Goal: Check status: Check status

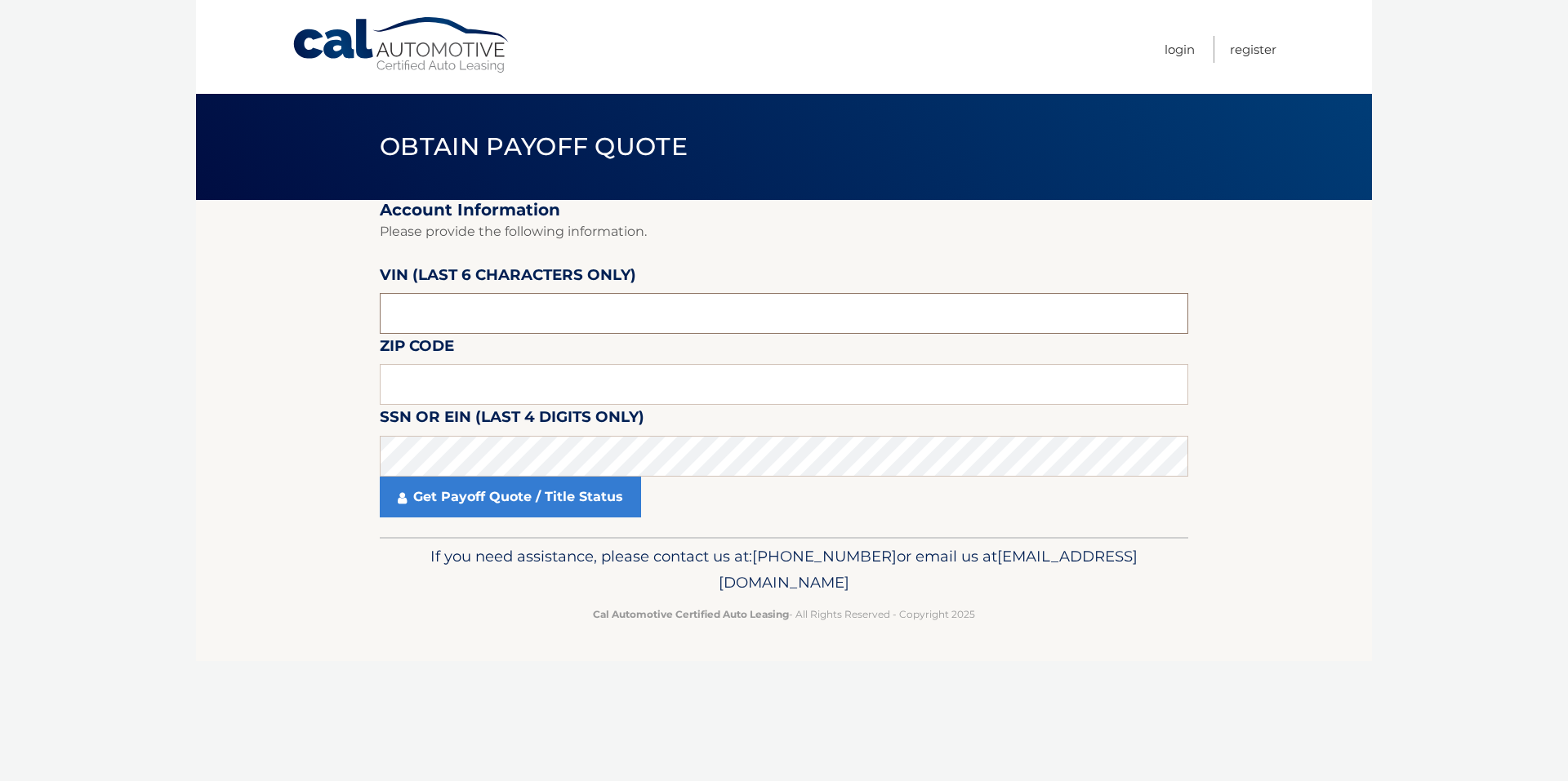
click at [425, 310] on input "text" at bounding box center [784, 313] width 809 height 40
click at [425, 309] on input "text" at bounding box center [784, 313] width 809 height 40
drag, startPoint x: 420, startPoint y: 321, endPoint x: 333, endPoint y: 309, distance: 87.8
click at [333, 310] on section "Account Information Please provide the following information. VIN (last 6 chara…" at bounding box center [784, 369] width 1176 height 337
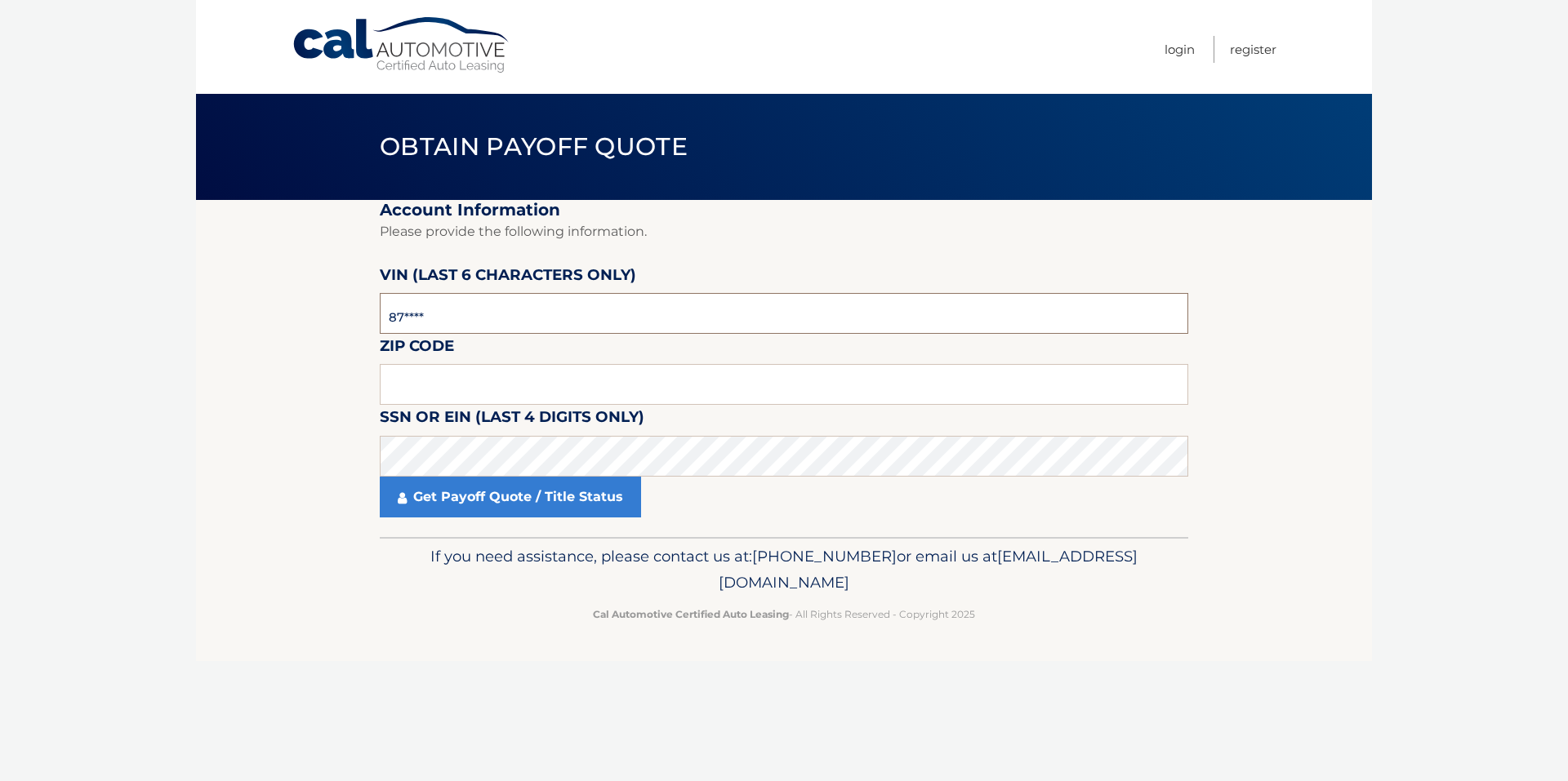
type input "8*****"
type input "743944"
click at [439, 380] on input "text" at bounding box center [784, 384] width 809 height 40
type input "02568"
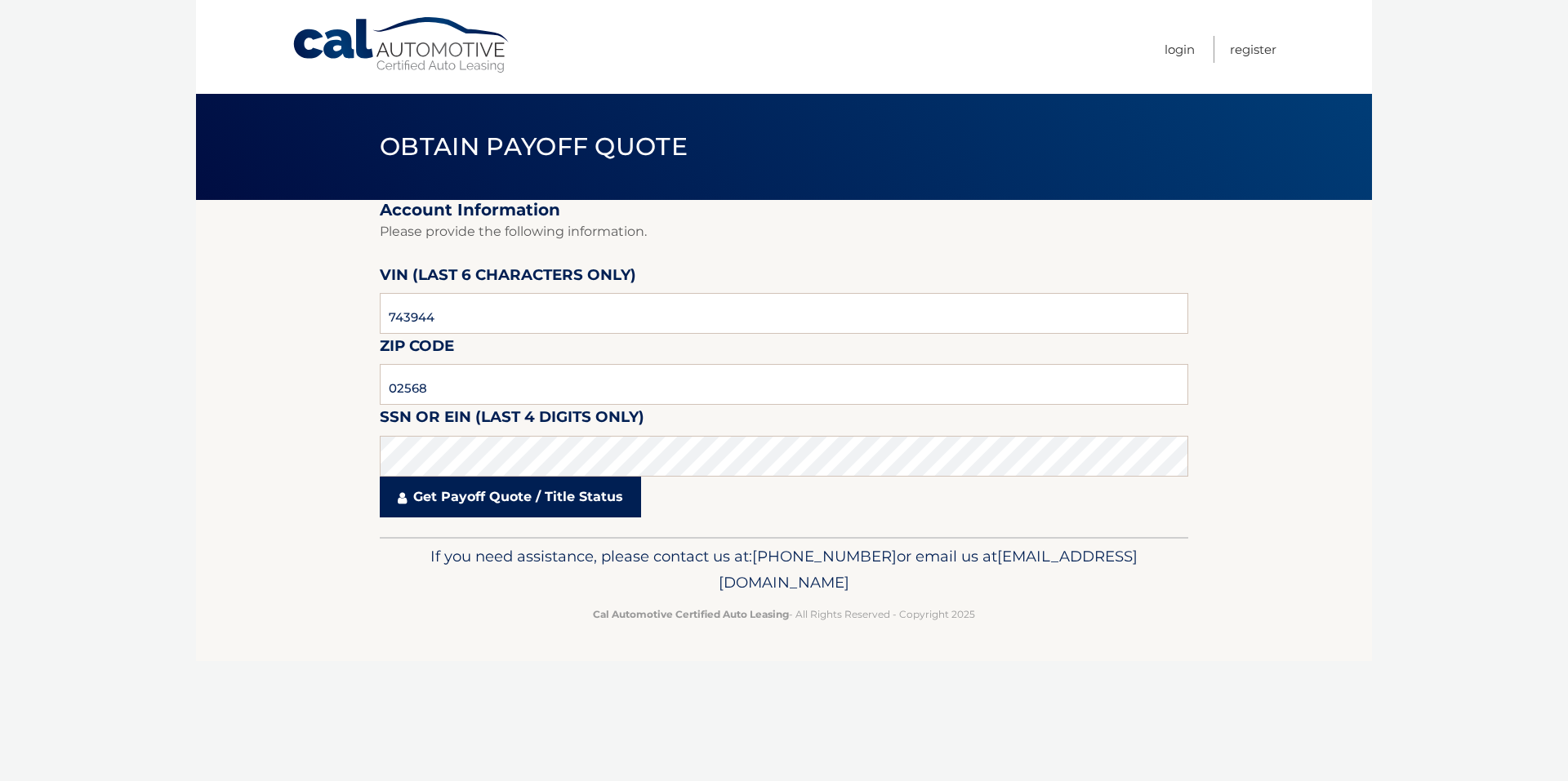
click at [477, 495] on link "Get Payoff Quote / Title Status" at bounding box center [510, 497] width 261 height 40
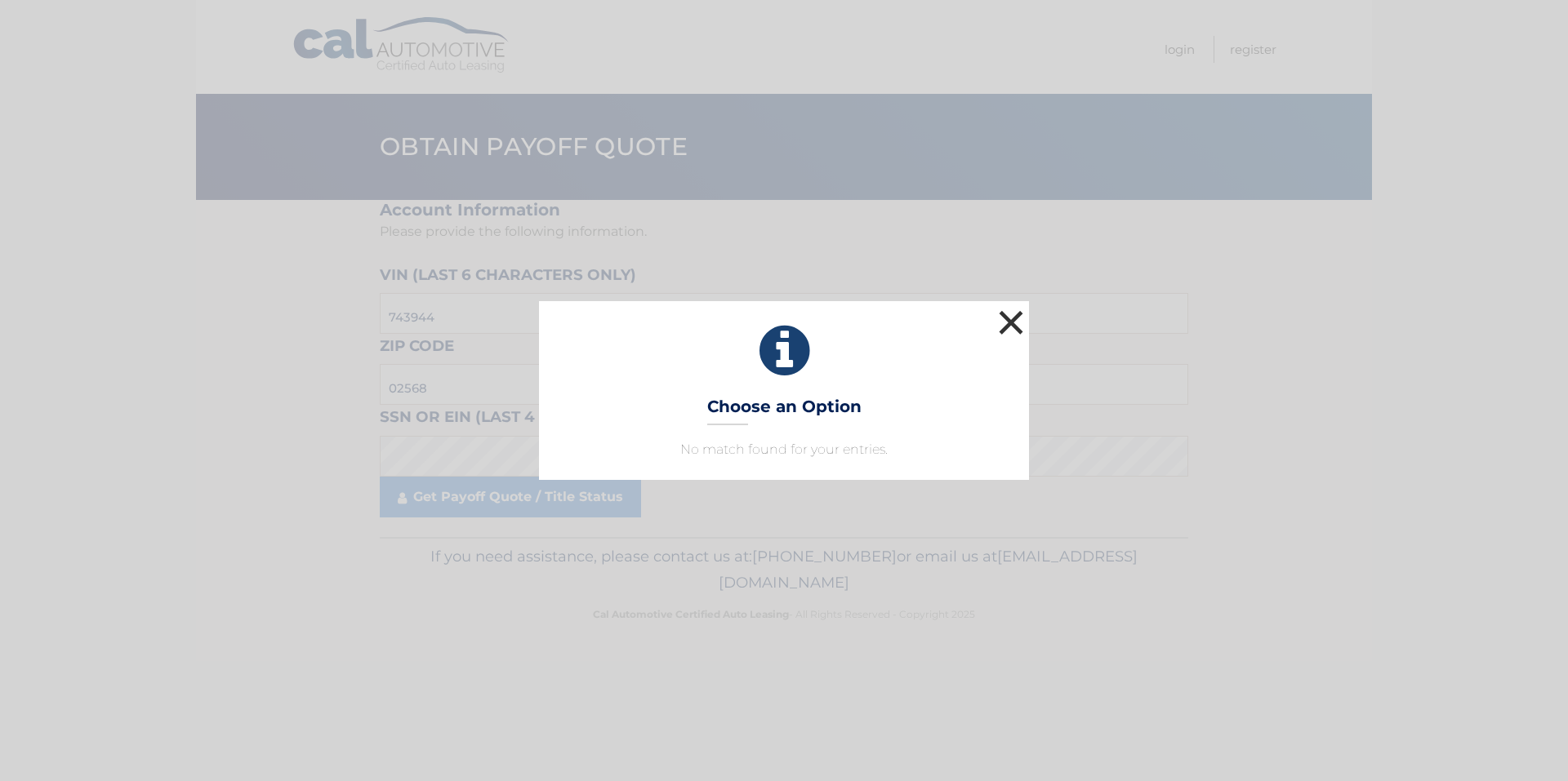
click at [1009, 328] on button "×" at bounding box center [1010, 322] width 33 height 33
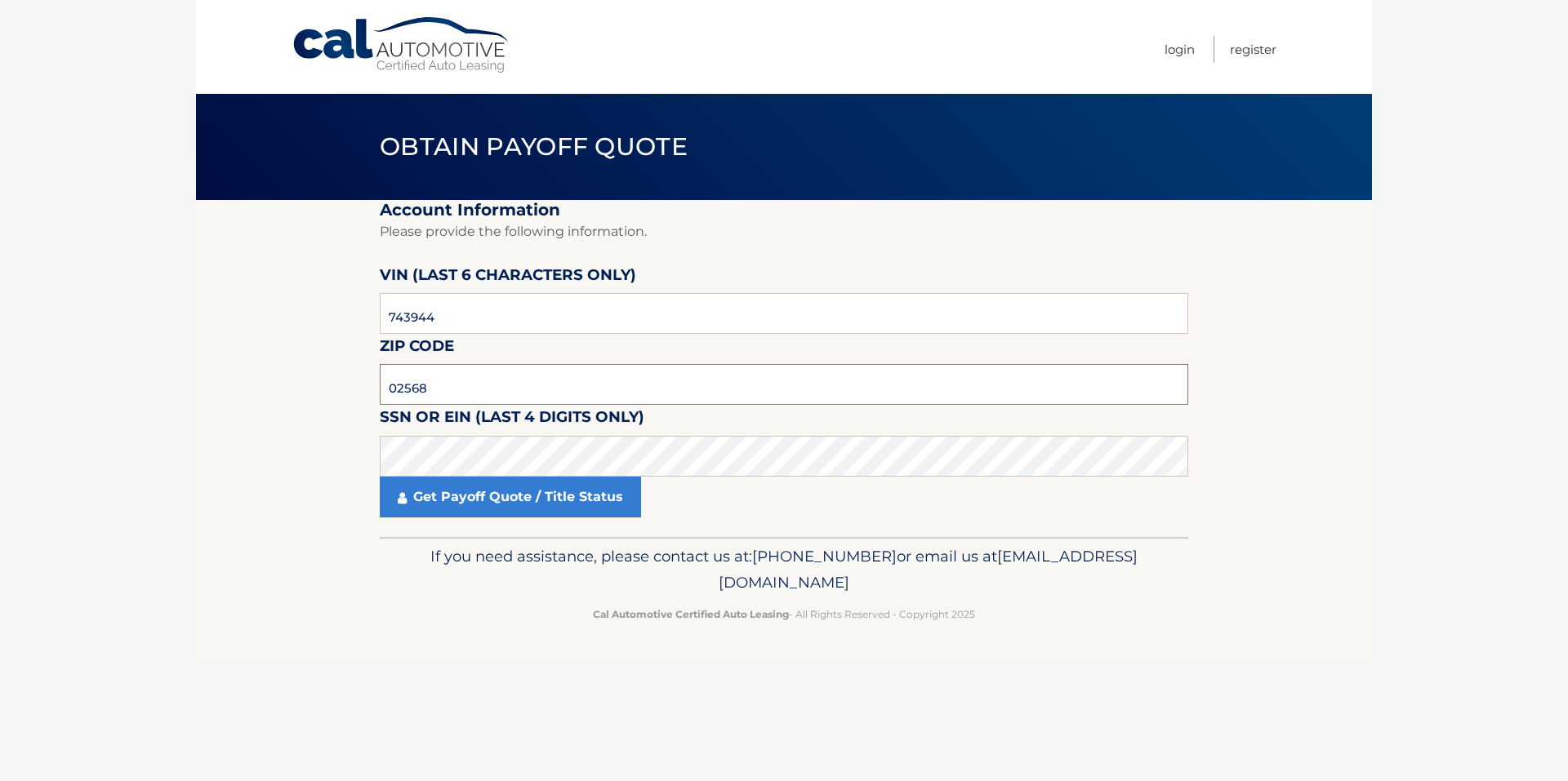
click at [513, 397] on input "02568" at bounding box center [784, 384] width 809 height 40
click at [442, 316] on input "743944" at bounding box center [784, 313] width 809 height 40
click at [457, 502] on link "Get Payoff Quote / Title Status" at bounding box center [510, 497] width 261 height 40
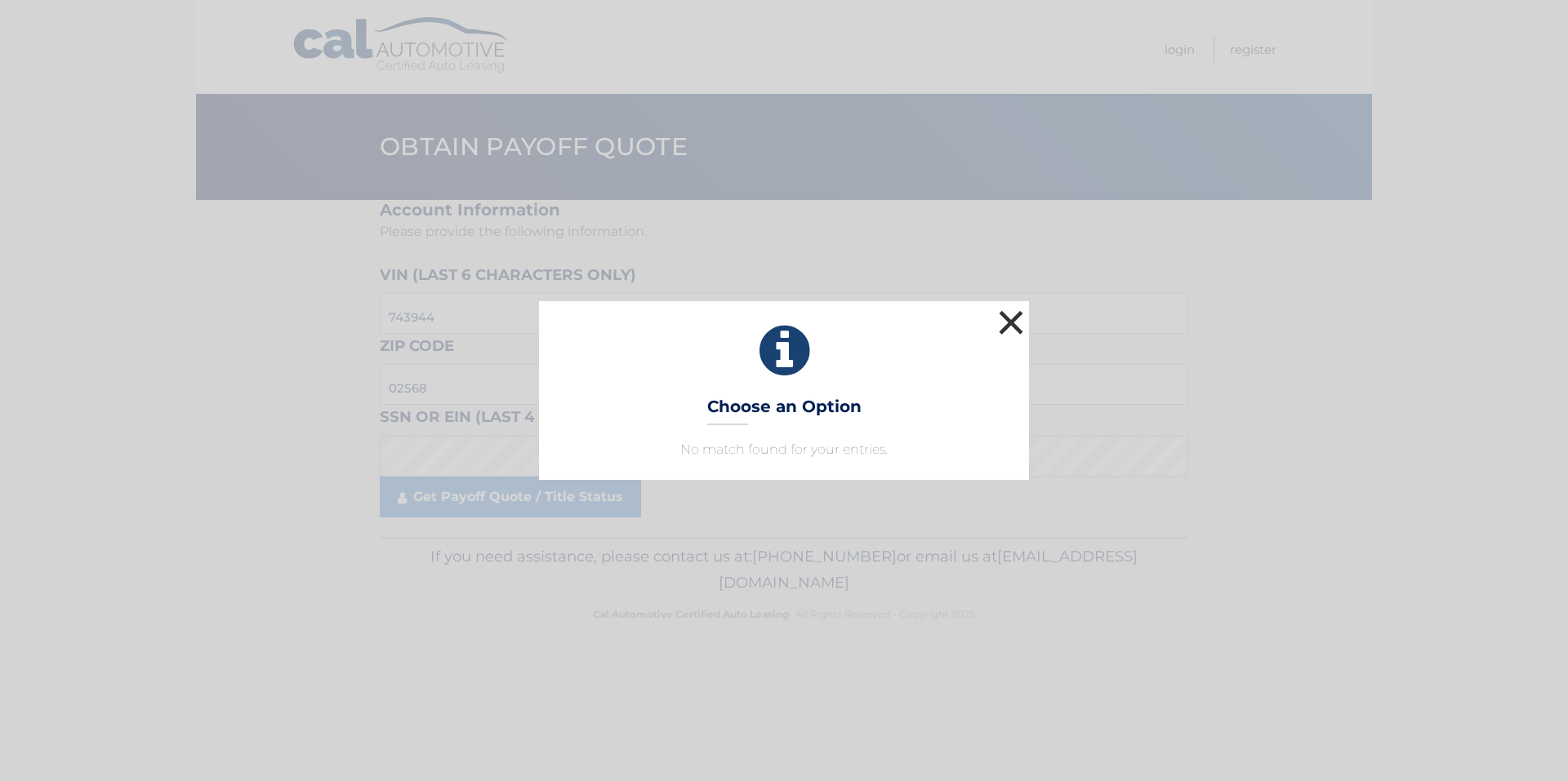
click at [1005, 316] on button "×" at bounding box center [1010, 322] width 33 height 33
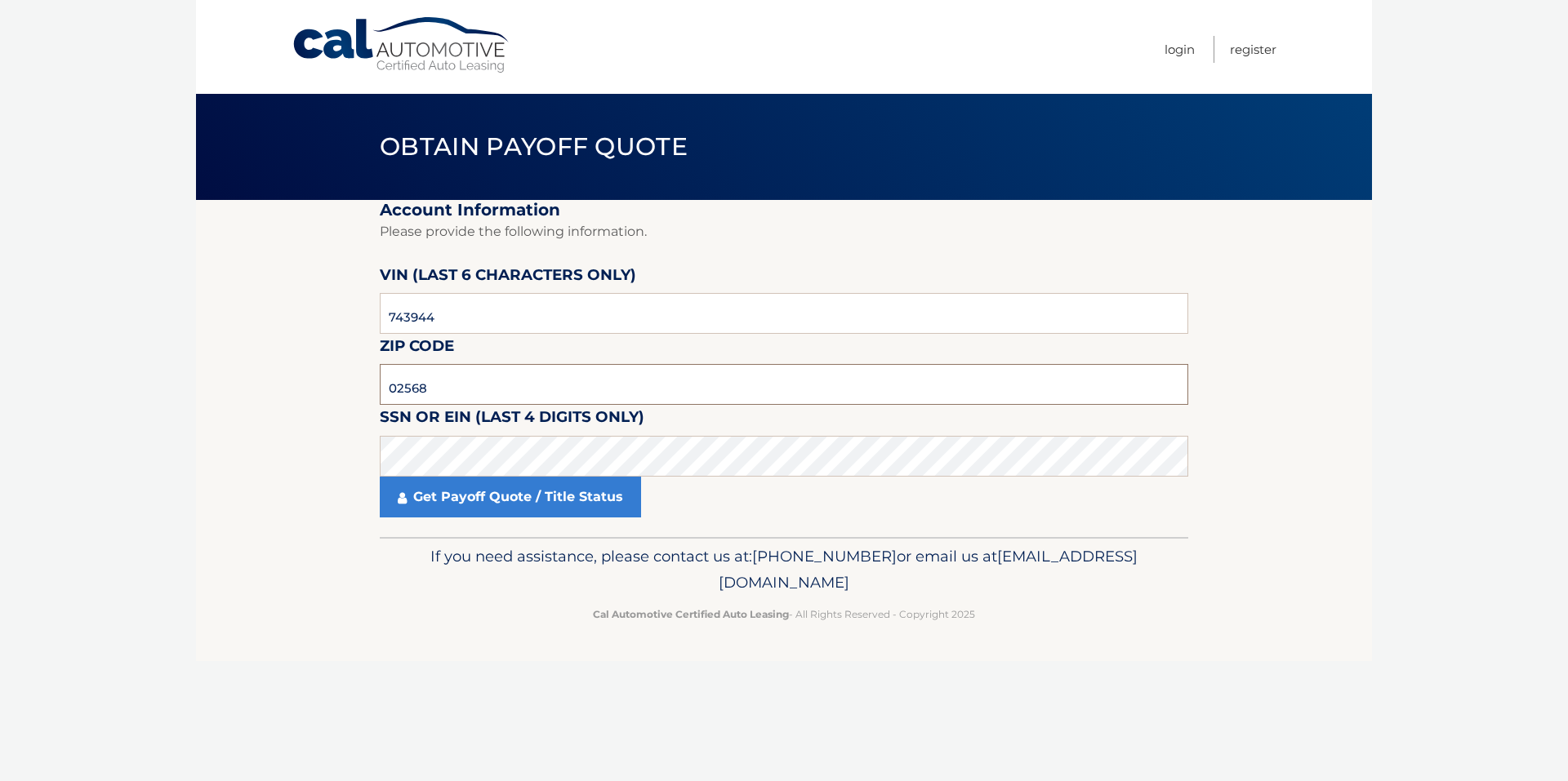
drag, startPoint x: 494, startPoint y: 394, endPoint x: 172, endPoint y: 378, distance: 322.4
click at [172, 378] on body "Cal Automotive Menu Login Register Obtain Payoff Quote" at bounding box center [784, 390] width 1568 height 781
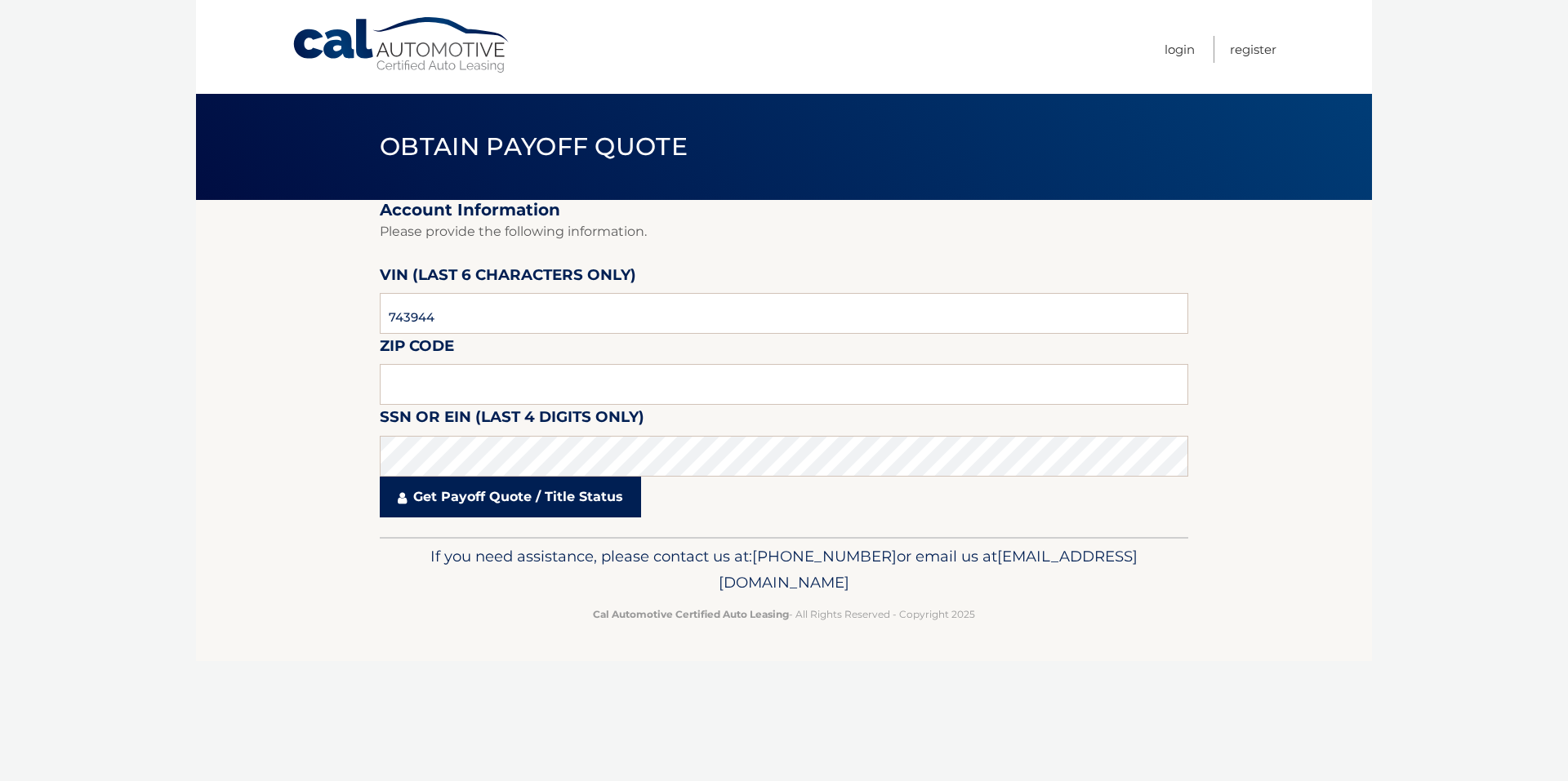
click at [568, 507] on link "Get Payoff Quote / Title Status" at bounding box center [510, 497] width 261 height 40
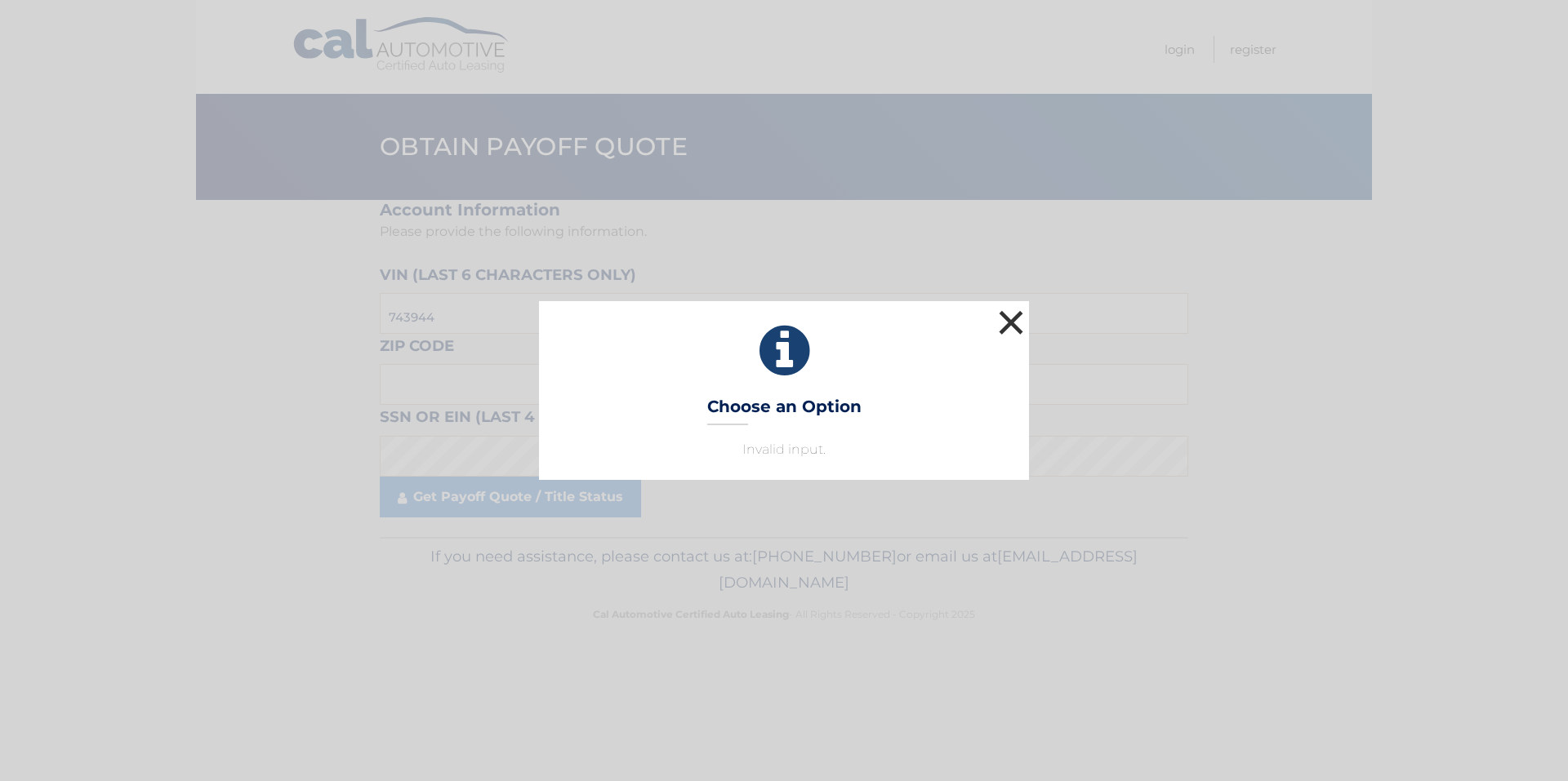
click at [1001, 322] on button "×" at bounding box center [1010, 322] width 33 height 33
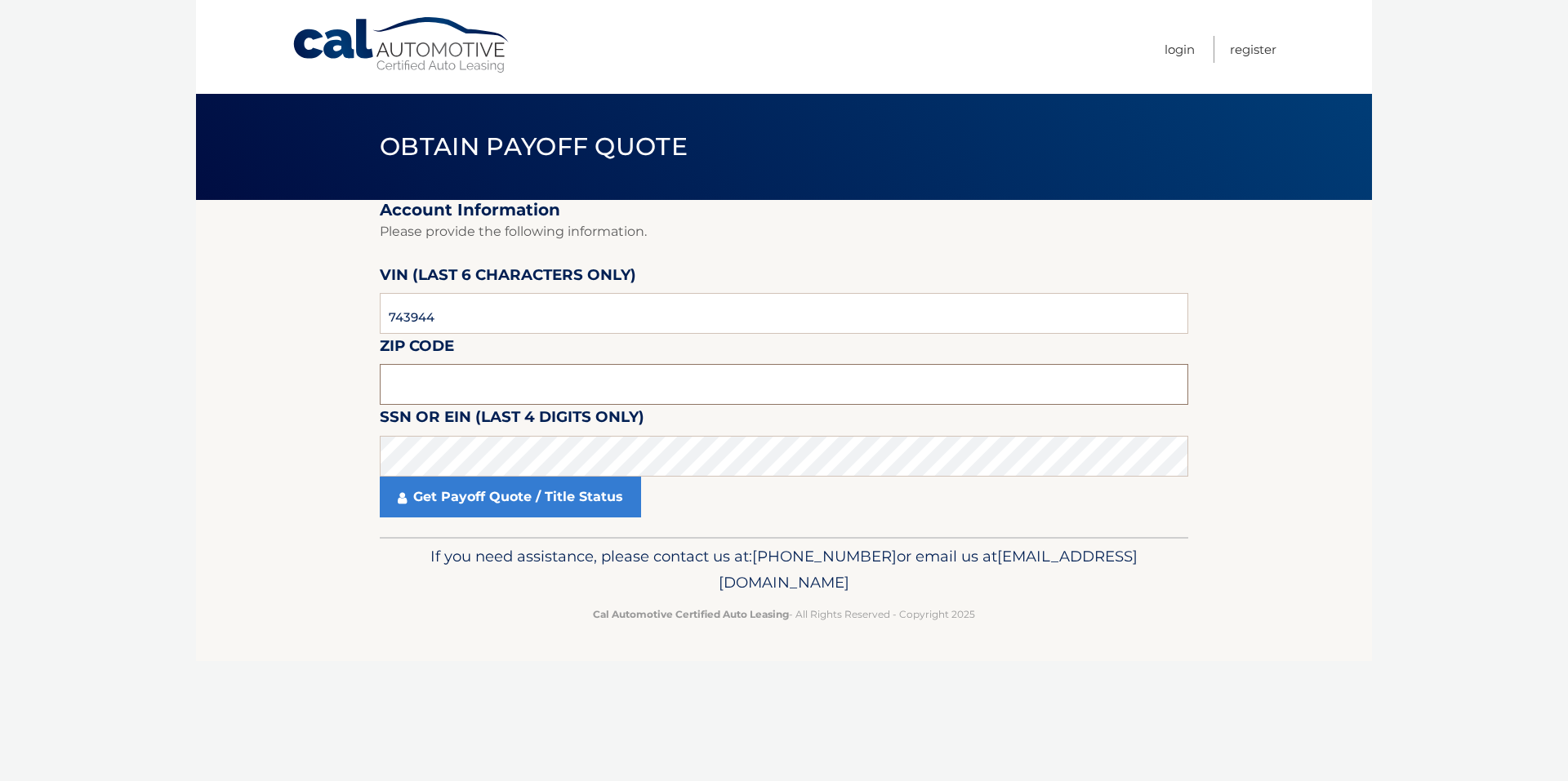
click at [568, 387] on input "text" at bounding box center [784, 384] width 809 height 40
click at [454, 373] on input "text" at bounding box center [784, 384] width 809 height 40
type input "02568"
click at [635, 308] on input "743944" at bounding box center [784, 313] width 809 height 40
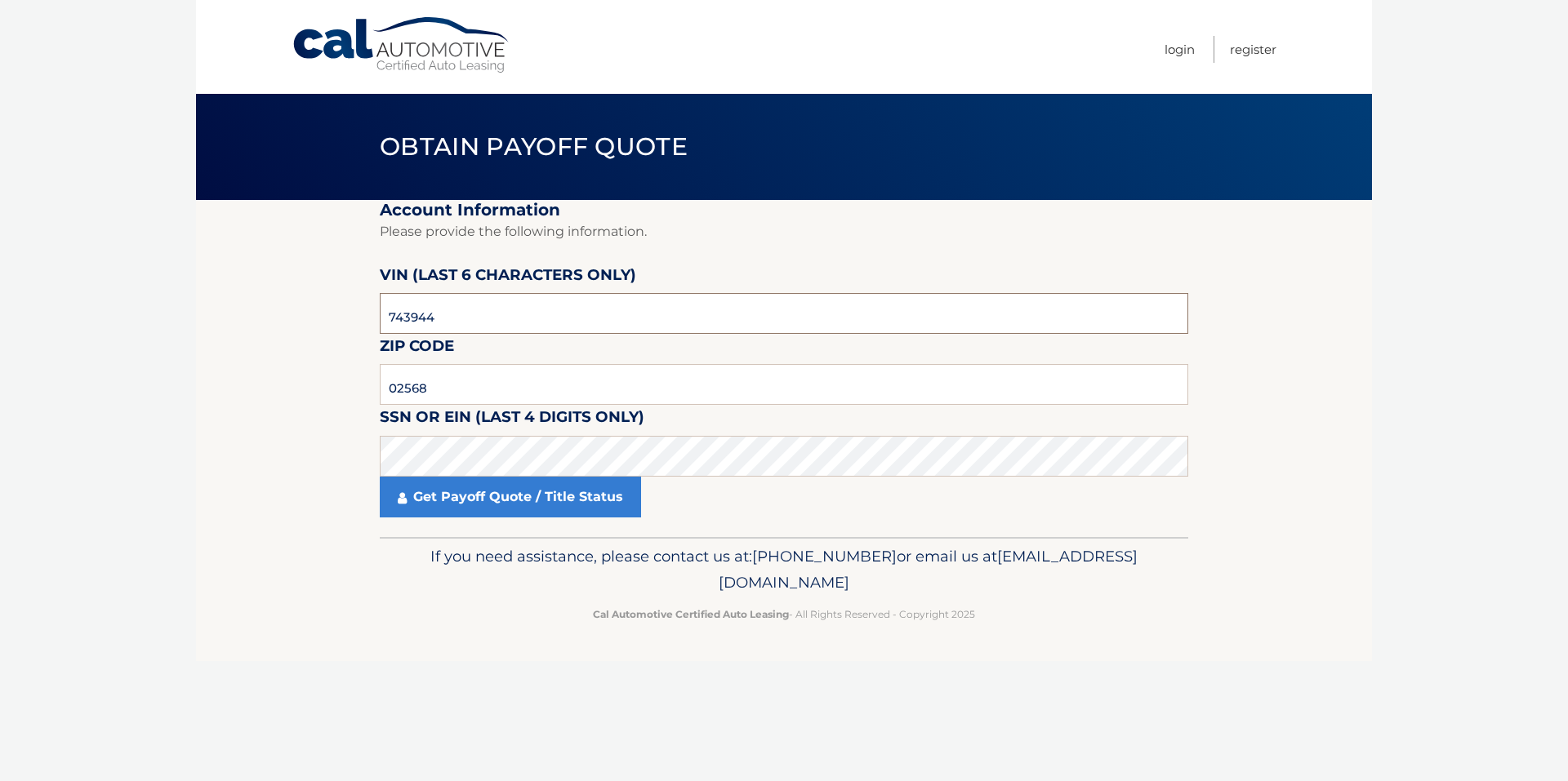
click at [635, 308] on input "743944" at bounding box center [784, 313] width 809 height 40
click at [581, 491] on link "Get Payoff Quote / Title Status" at bounding box center [510, 497] width 261 height 40
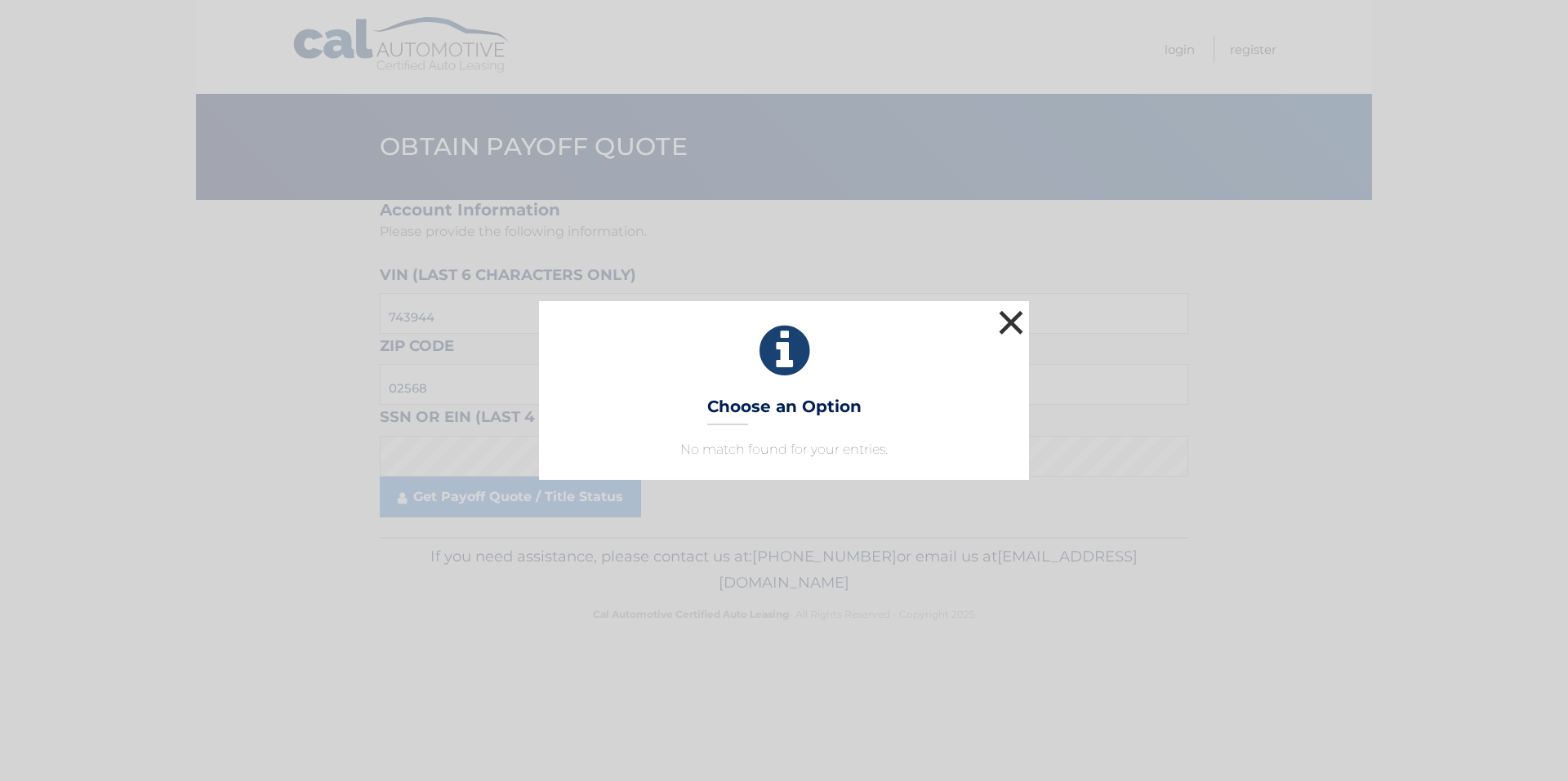
click at [1013, 327] on button "×" at bounding box center [1010, 322] width 33 height 33
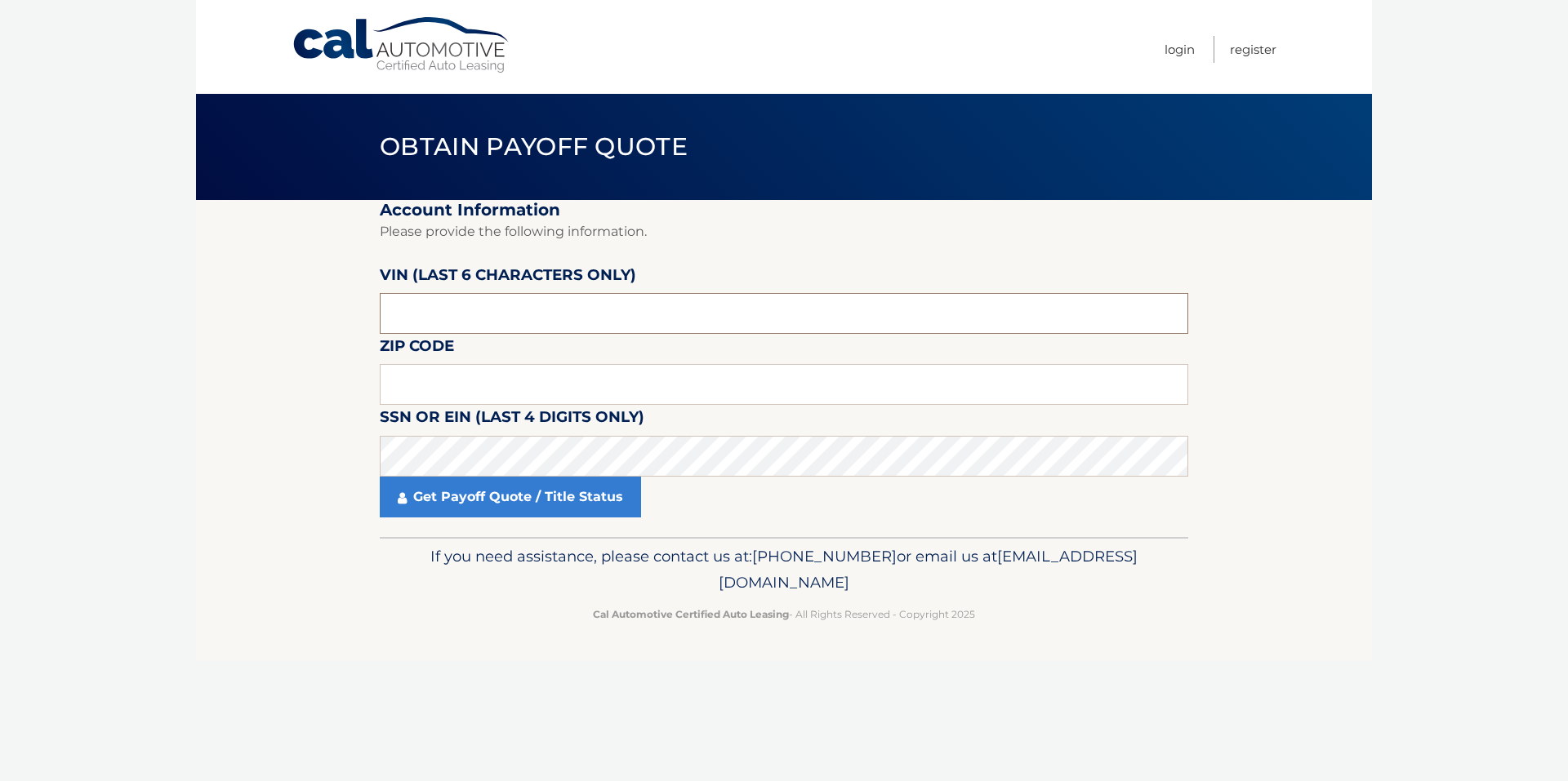
click at [583, 315] on input "text" at bounding box center [784, 313] width 809 height 40
type input "743944"
click at [603, 381] on input "text" at bounding box center [784, 384] width 809 height 40
type input "02568"
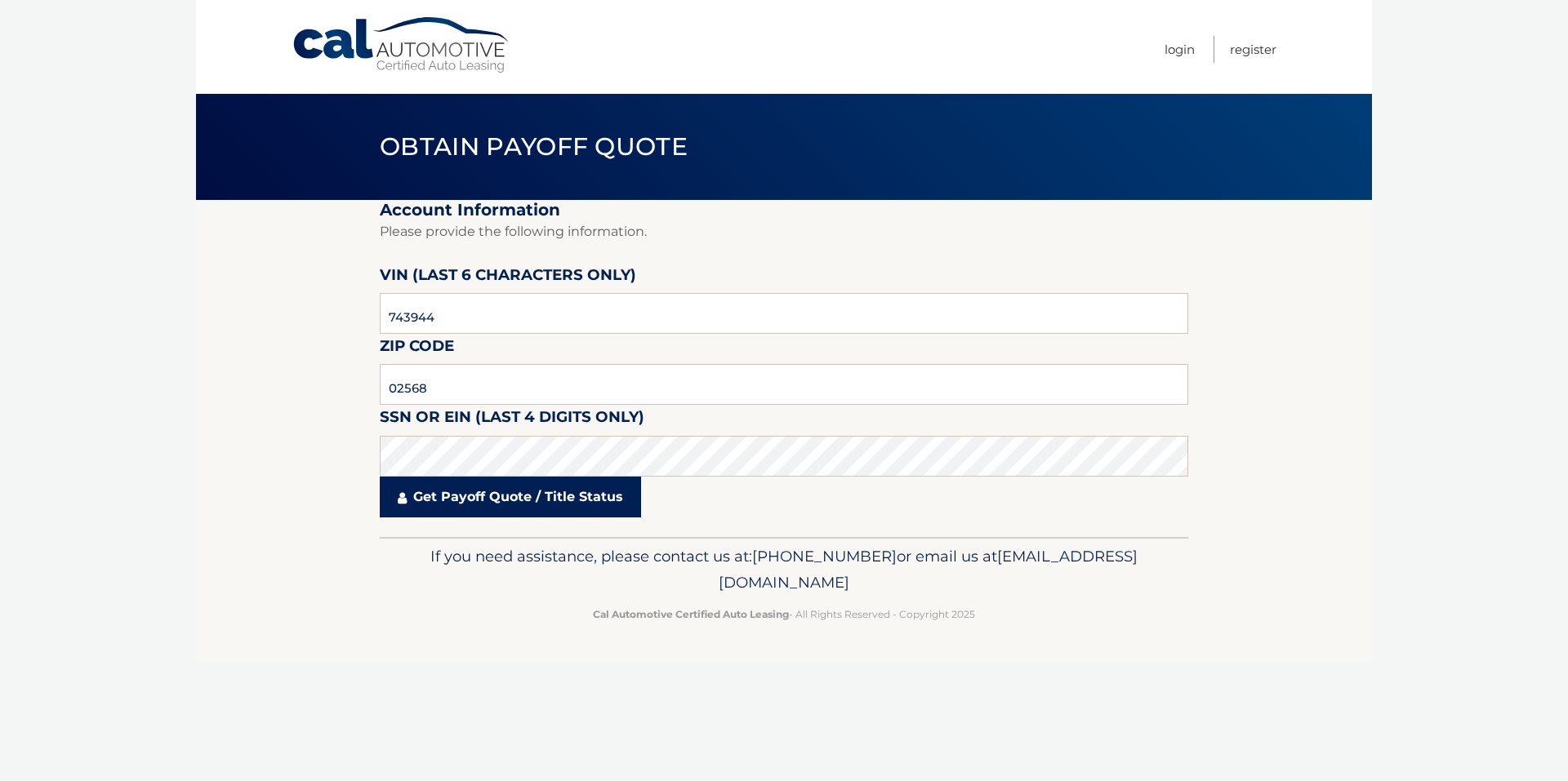
click at [598, 494] on link "Get Payoff Quote / Title Status" at bounding box center [510, 497] width 261 height 40
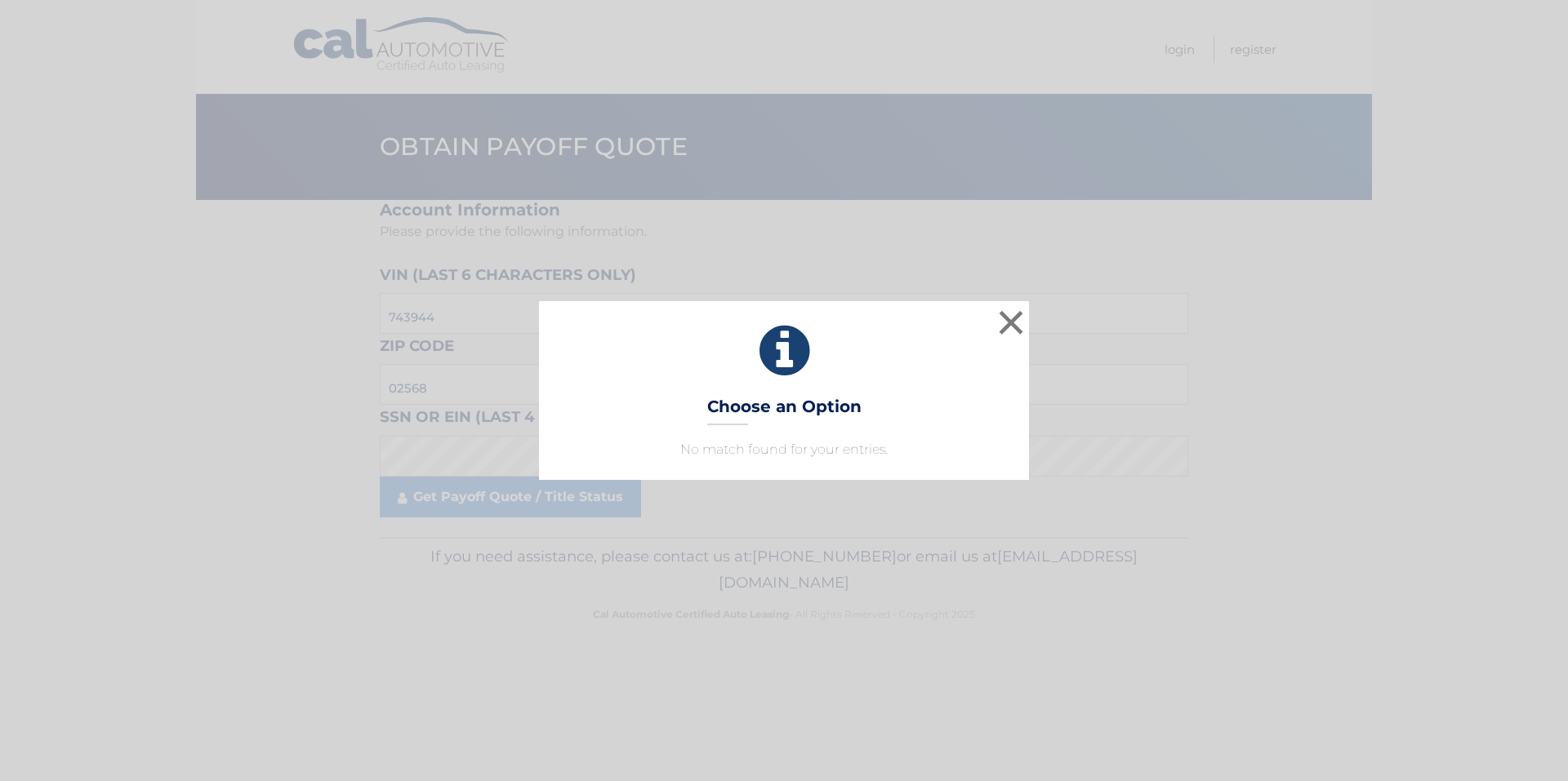
click at [479, 500] on div "× Choose an Option No match found for your entries. This is what you see on sec…" at bounding box center [784, 390] width 1568 height 781
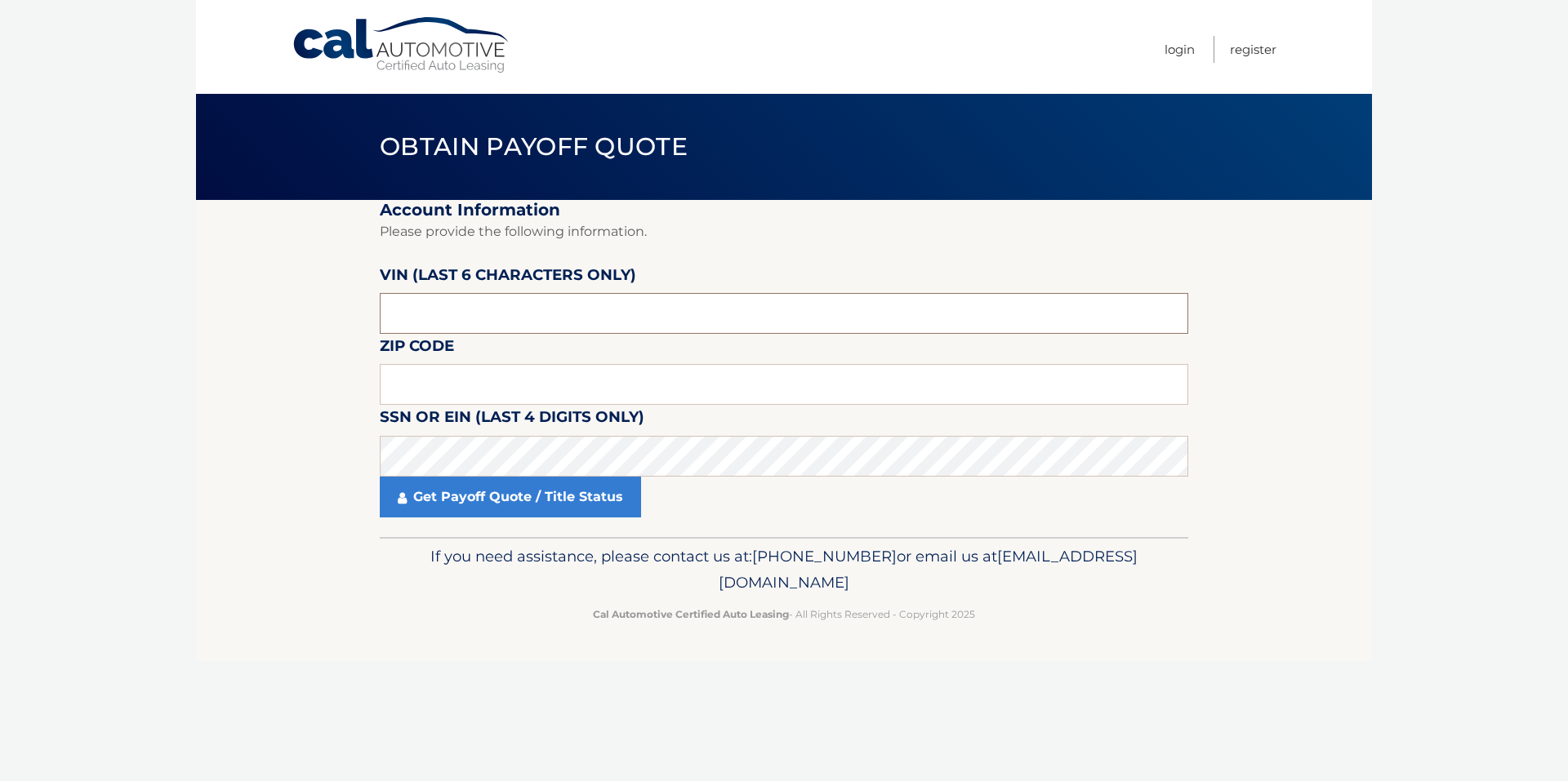
click at [592, 314] on input "text" at bounding box center [784, 313] width 809 height 40
type input "743944"
click at [669, 385] on input "text" at bounding box center [784, 384] width 809 height 40
type input "02568"
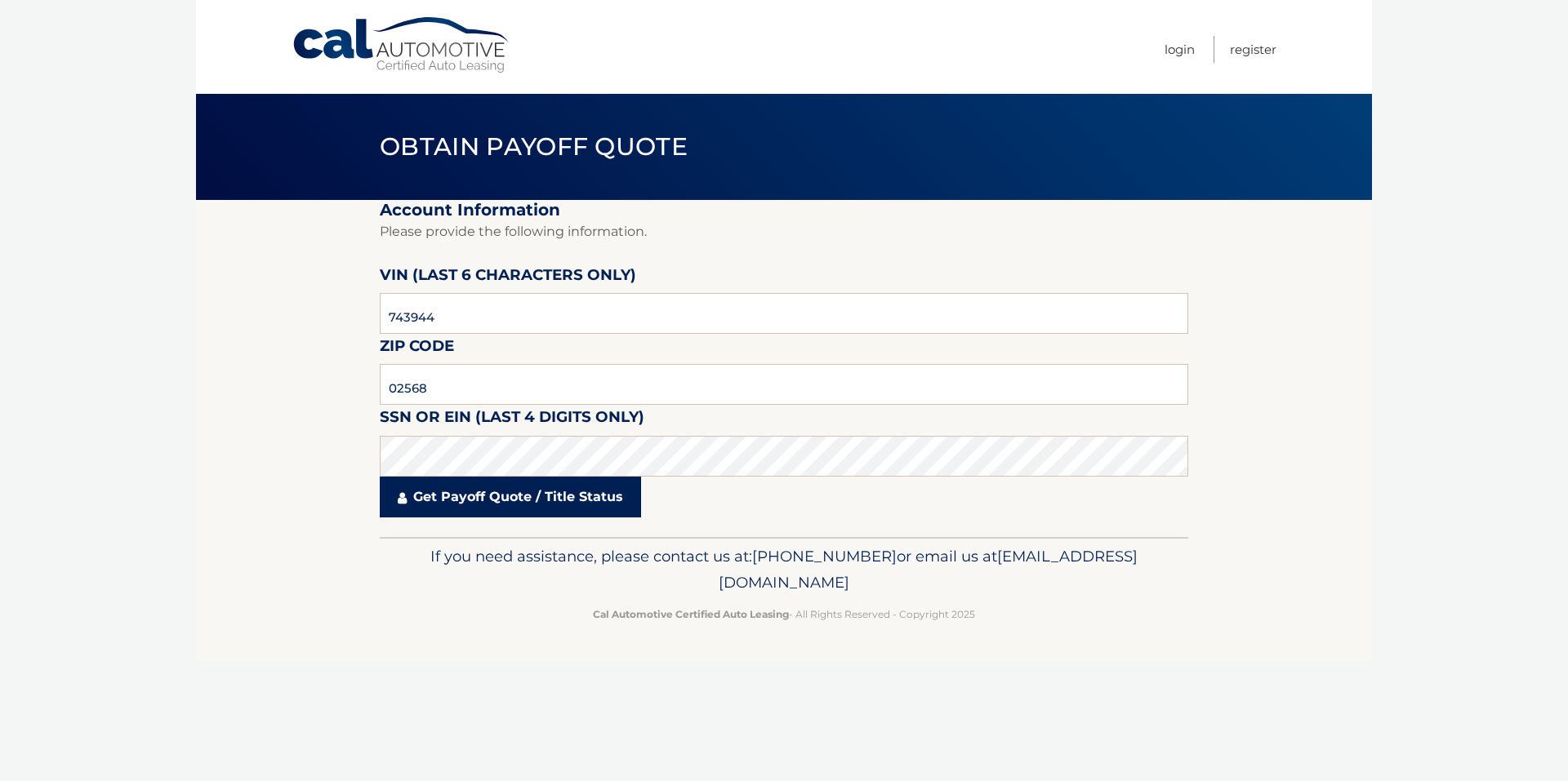
click at [591, 488] on link "Get Payoff Quote / Title Status" at bounding box center [510, 497] width 261 height 40
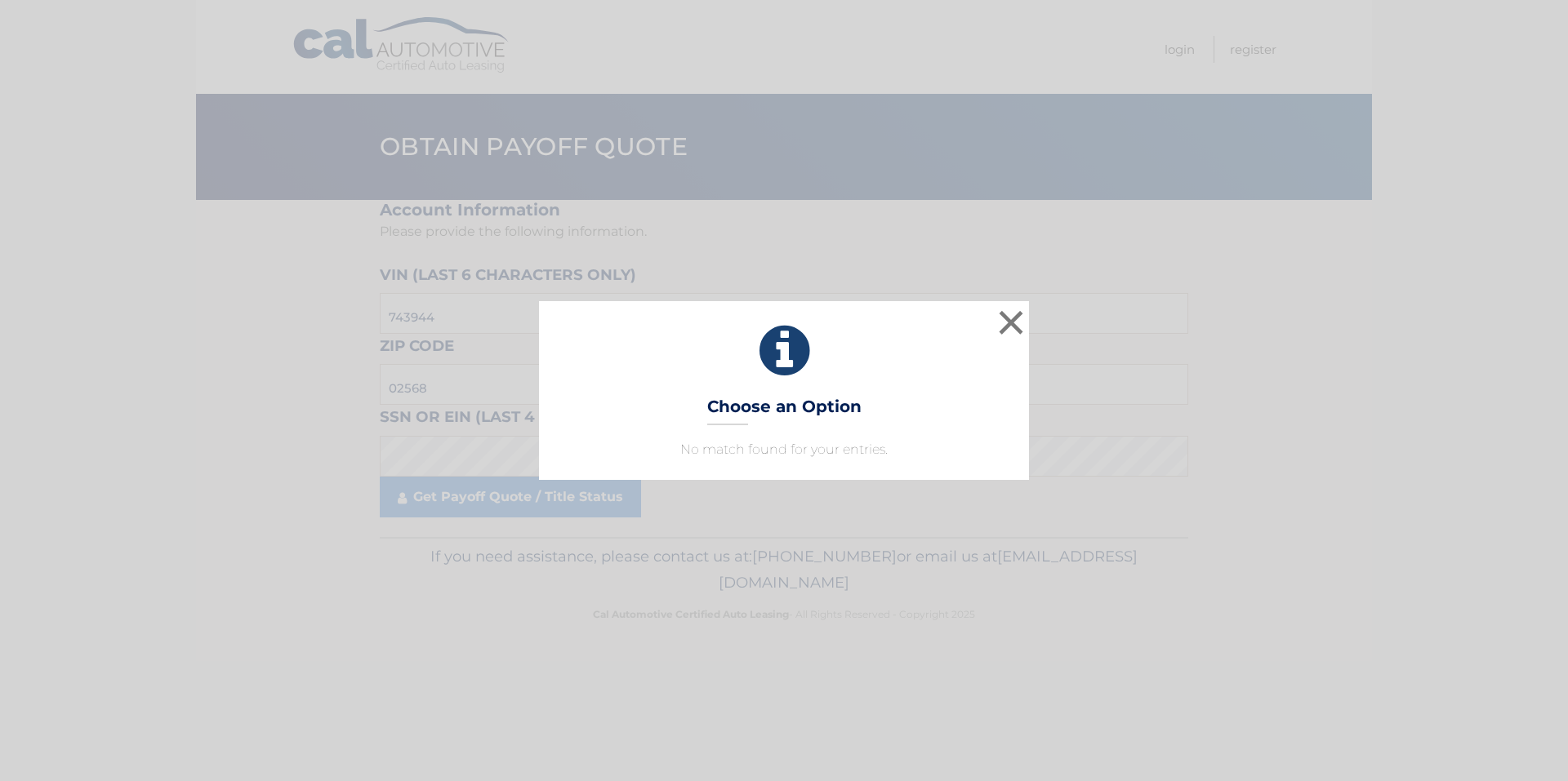
click at [580, 507] on div "× Choose an Option No match found for your entries. This is what you see on sec…" at bounding box center [784, 390] width 1568 height 781
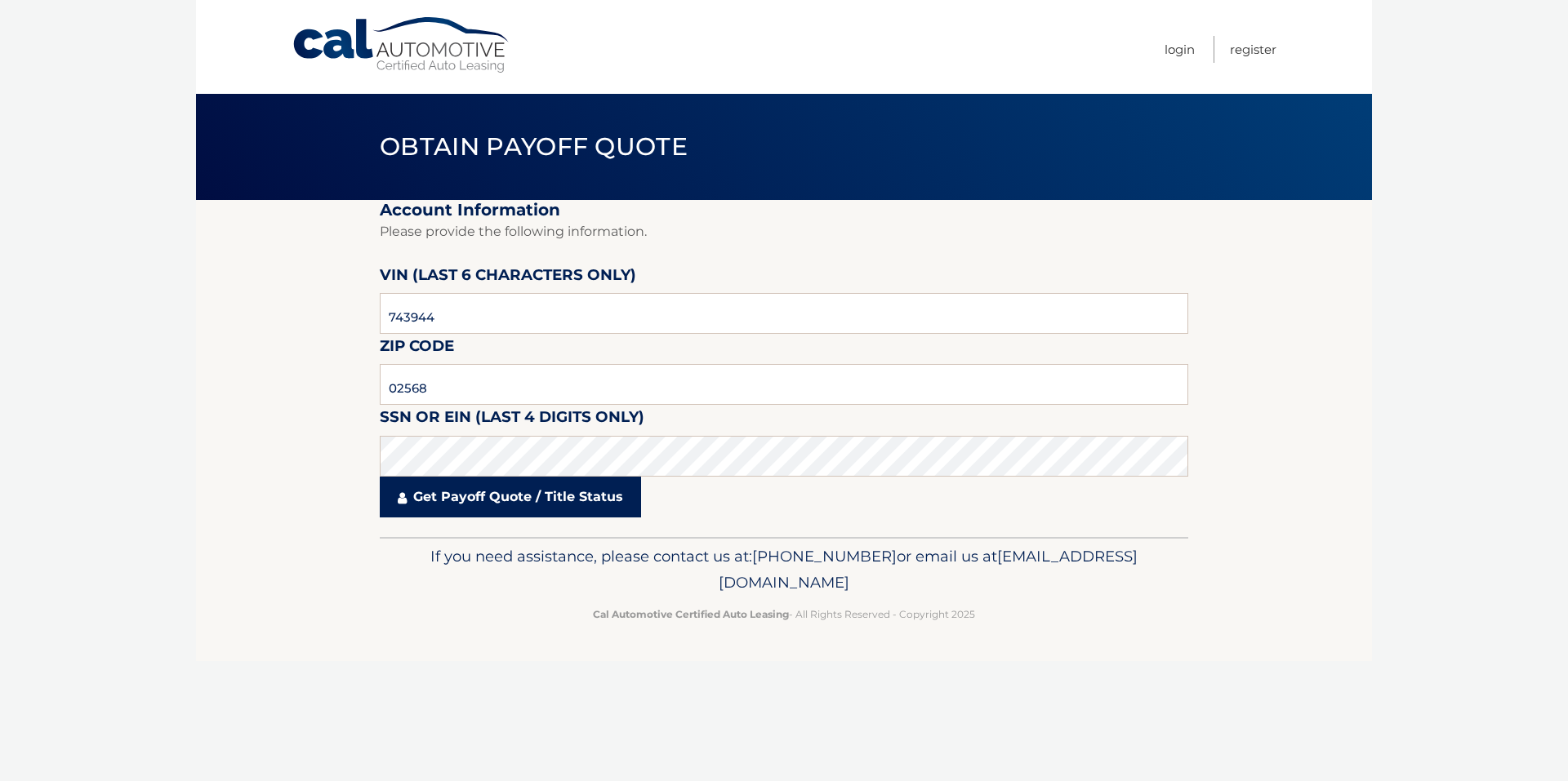
click at [497, 500] on link "Get Payoff Quote / Title Status" at bounding box center [510, 497] width 261 height 40
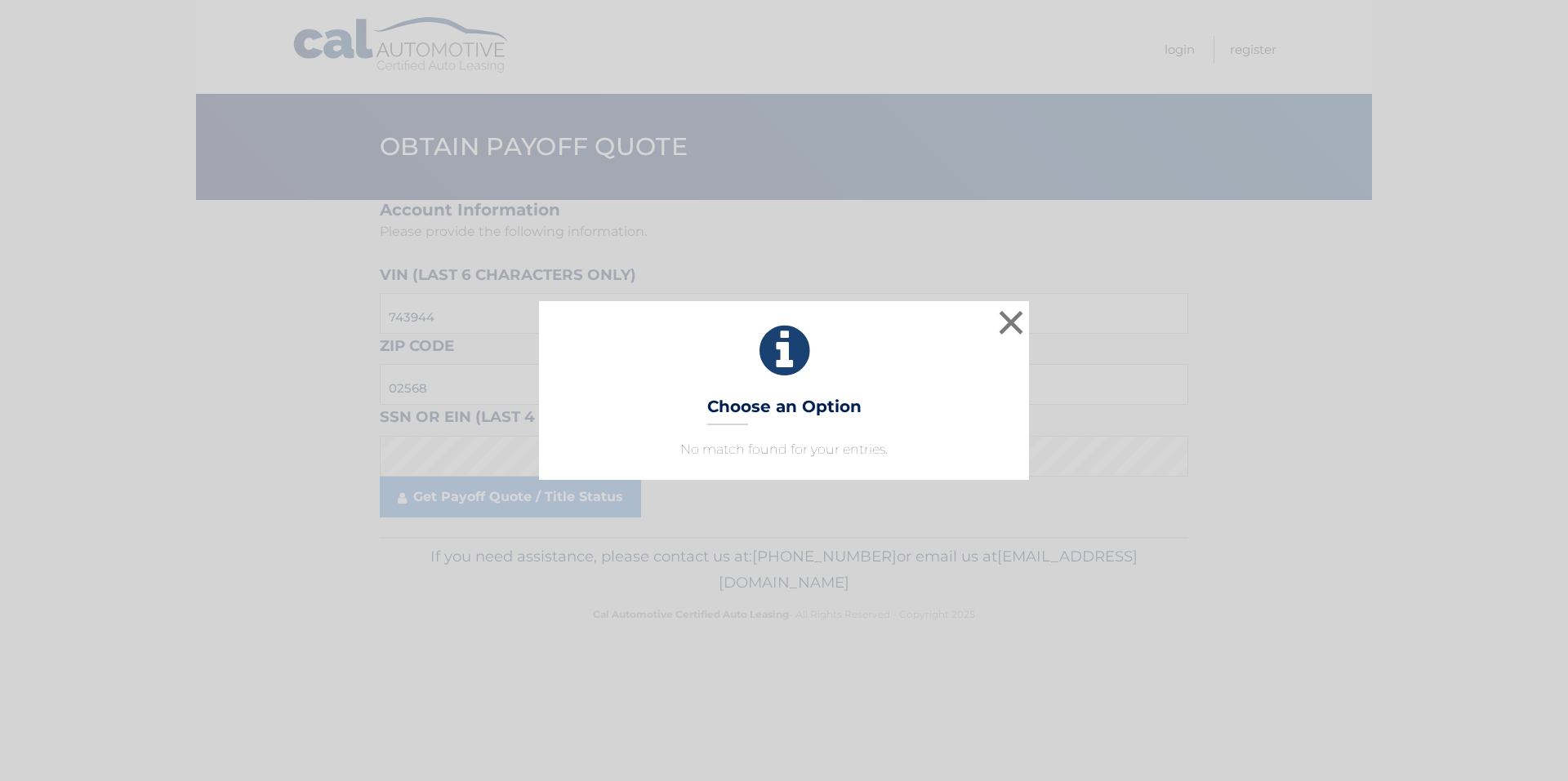
click at [457, 385] on div "× Choose an Option No match found for your entries. This is what you see on sec…" at bounding box center [783, 390] width 1555 height 178
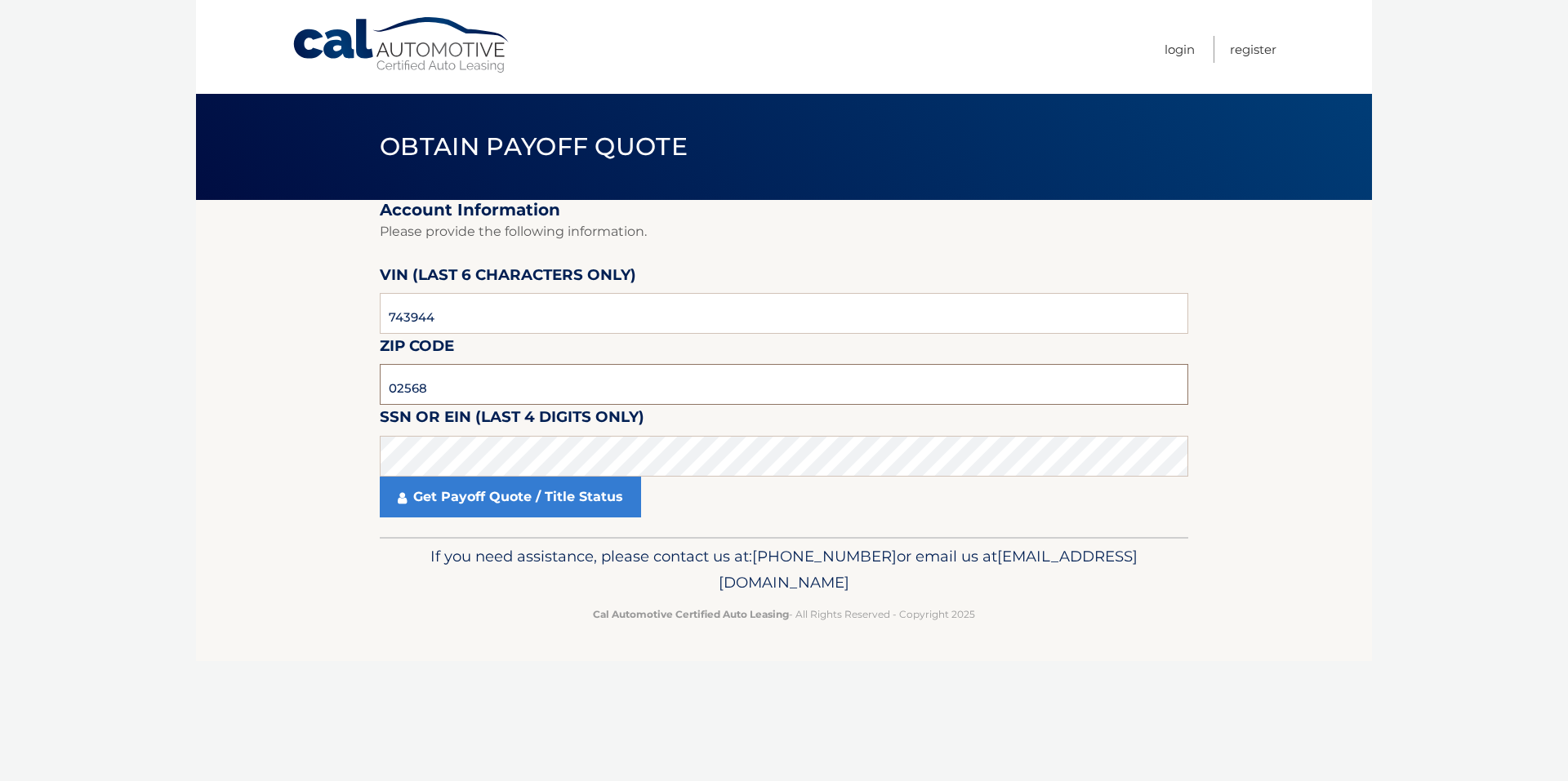
click at [457, 385] on input "02568" at bounding box center [784, 384] width 809 height 40
click at [544, 500] on link "Get Payoff Quote / Title Status" at bounding box center [510, 497] width 261 height 40
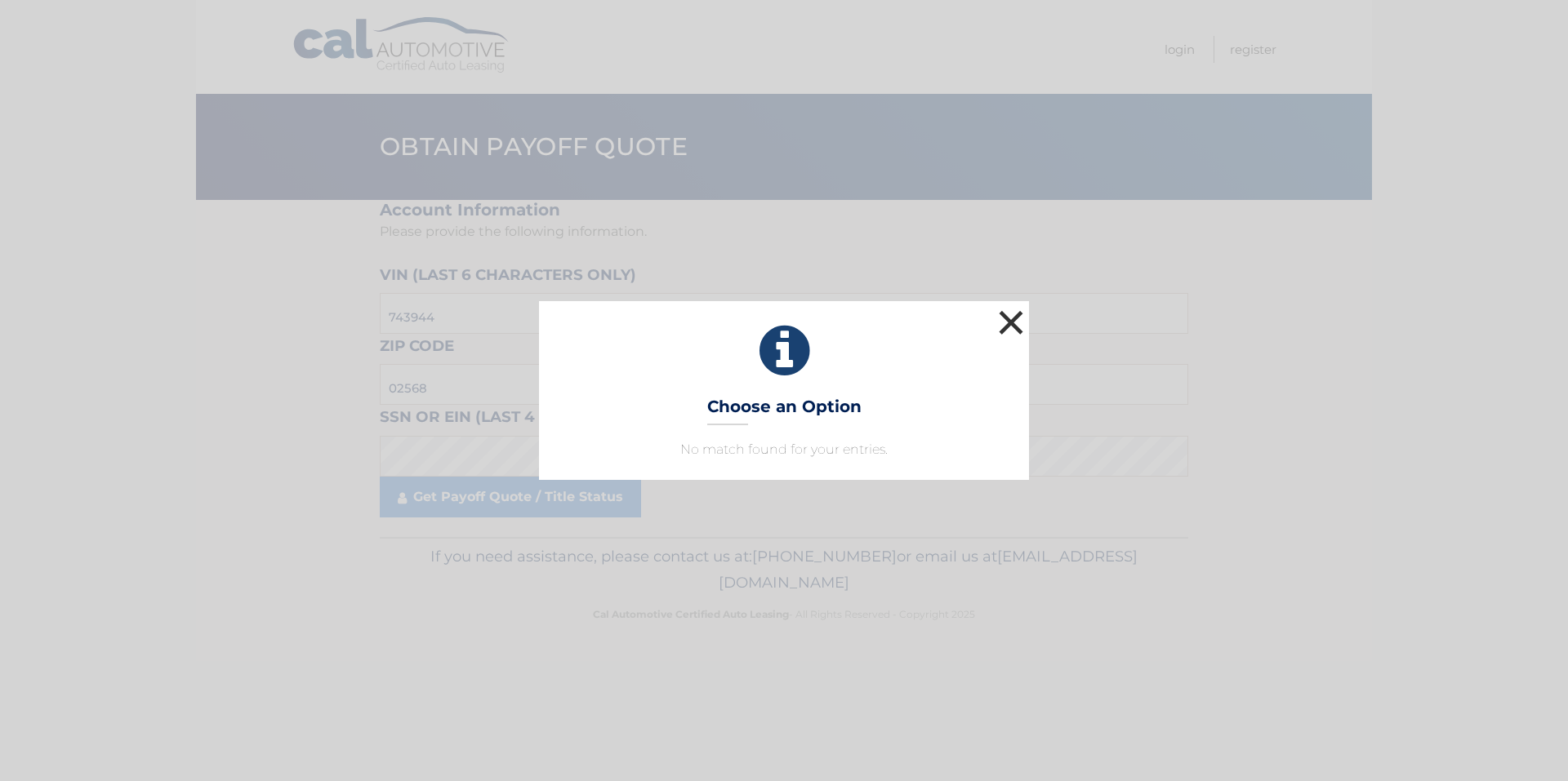
click at [1009, 326] on button "×" at bounding box center [1010, 322] width 33 height 33
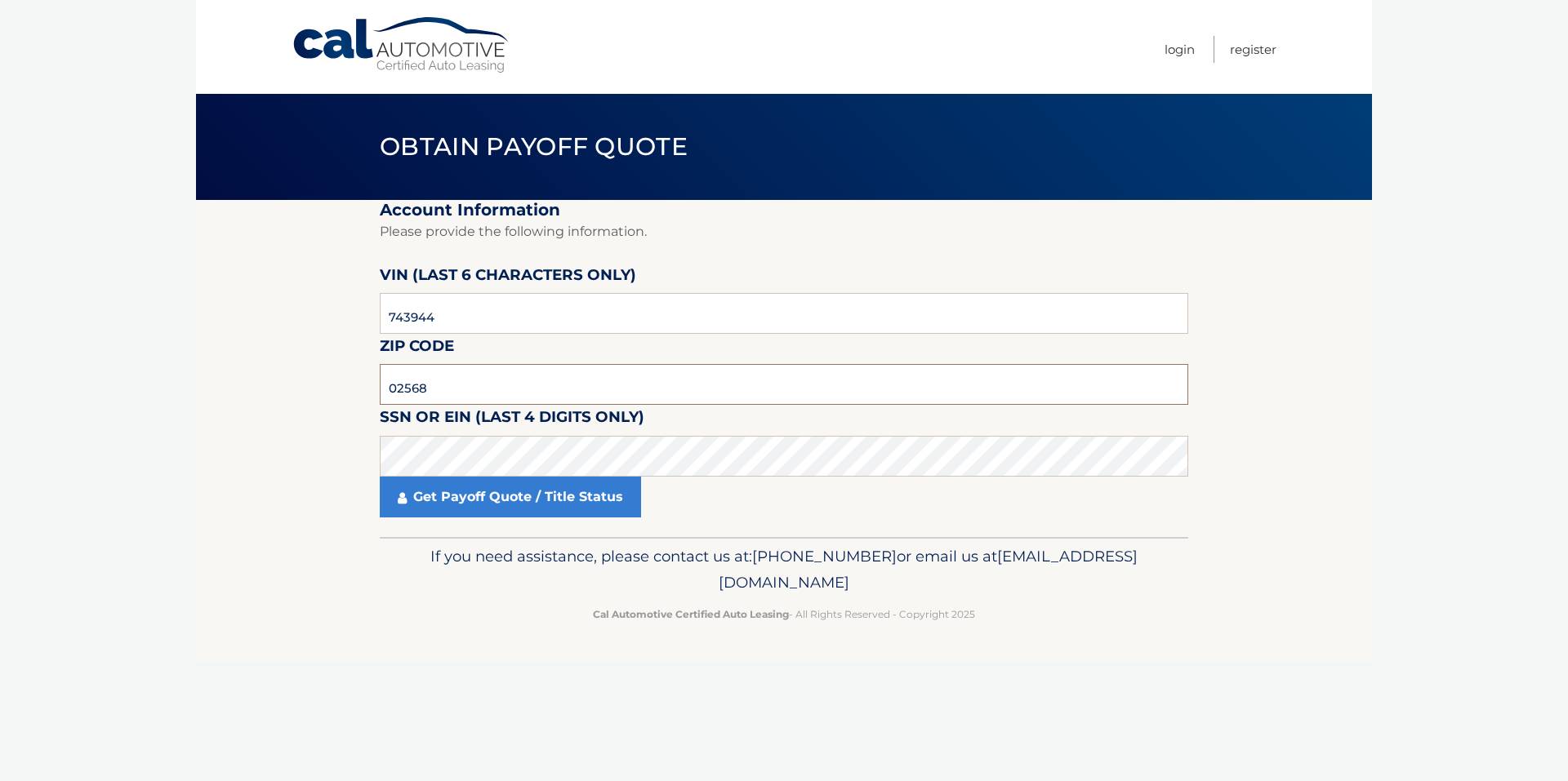
click at [496, 382] on input "02568" at bounding box center [784, 384] width 809 height 40
click at [477, 307] on input "743944" at bounding box center [784, 313] width 809 height 40
click at [492, 298] on input "743944" at bounding box center [784, 313] width 809 height 40
click at [466, 507] on link "Get Payoff Quote / Title Status" at bounding box center [510, 497] width 261 height 40
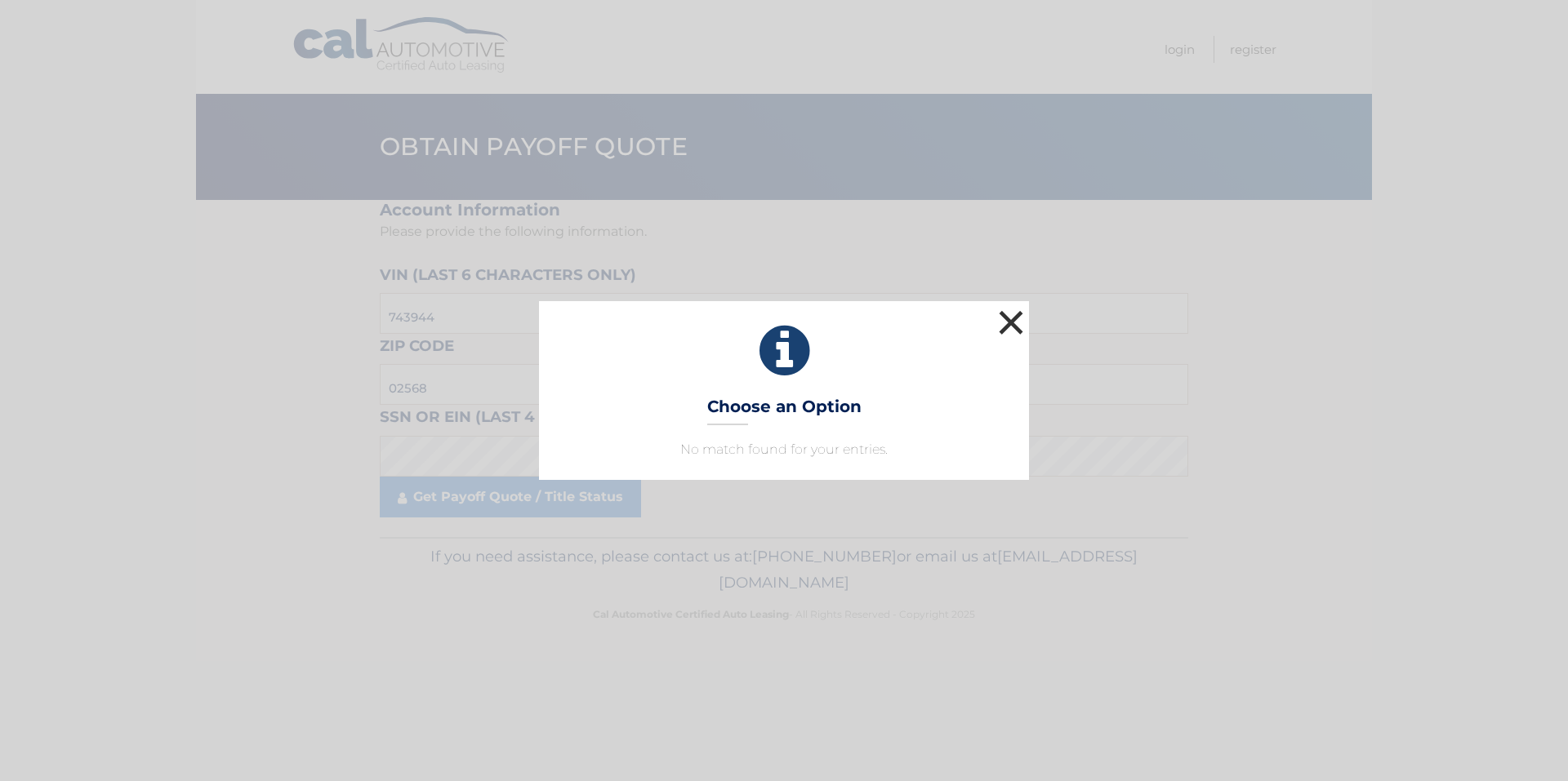
click at [1024, 321] on button "×" at bounding box center [1010, 322] width 33 height 33
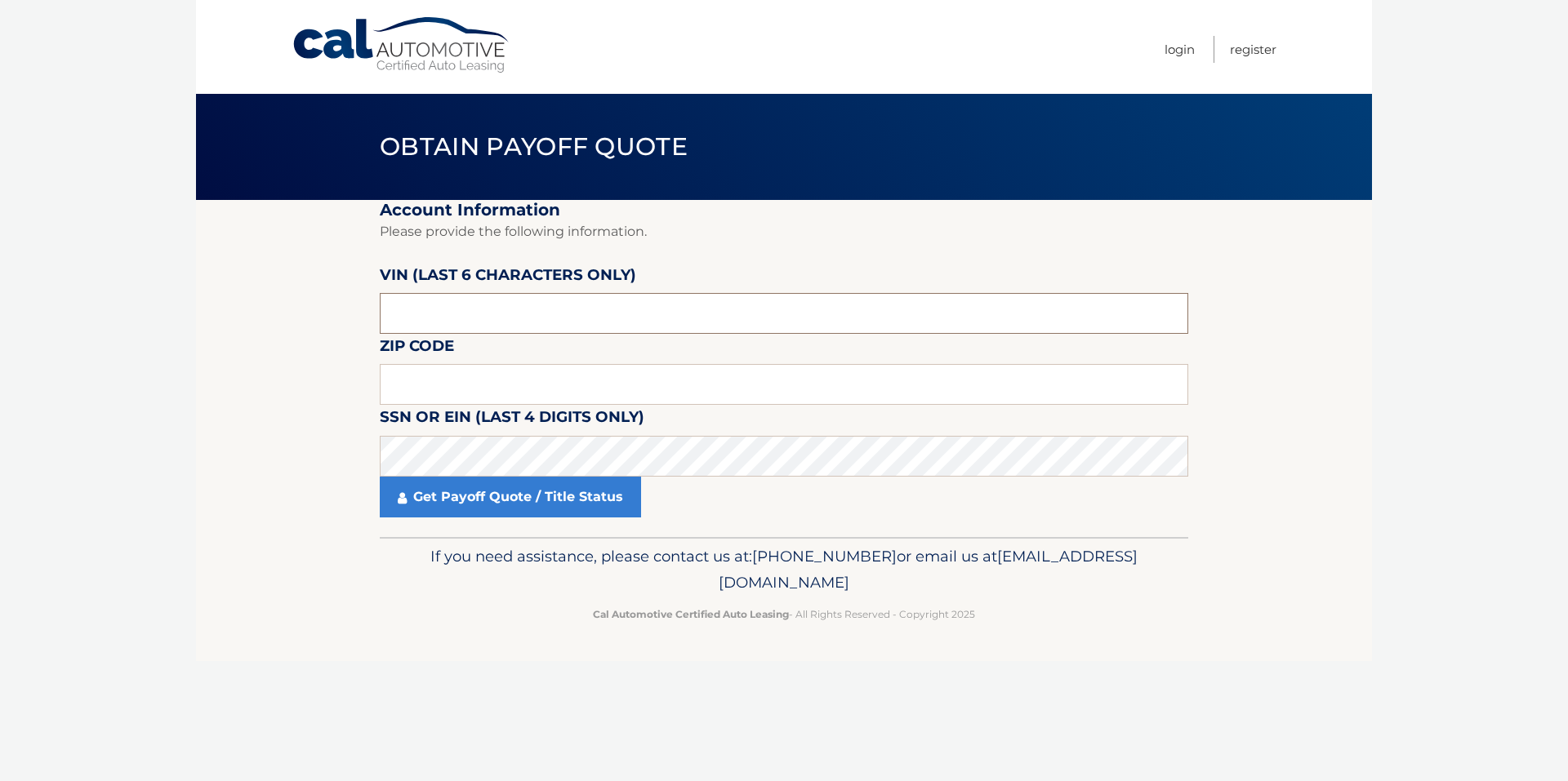
click at [455, 307] on input "text" at bounding box center [784, 313] width 809 height 40
type input "743944"
click at [464, 396] on input "text" at bounding box center [784, 384] width 809 height 40
type input "02568"
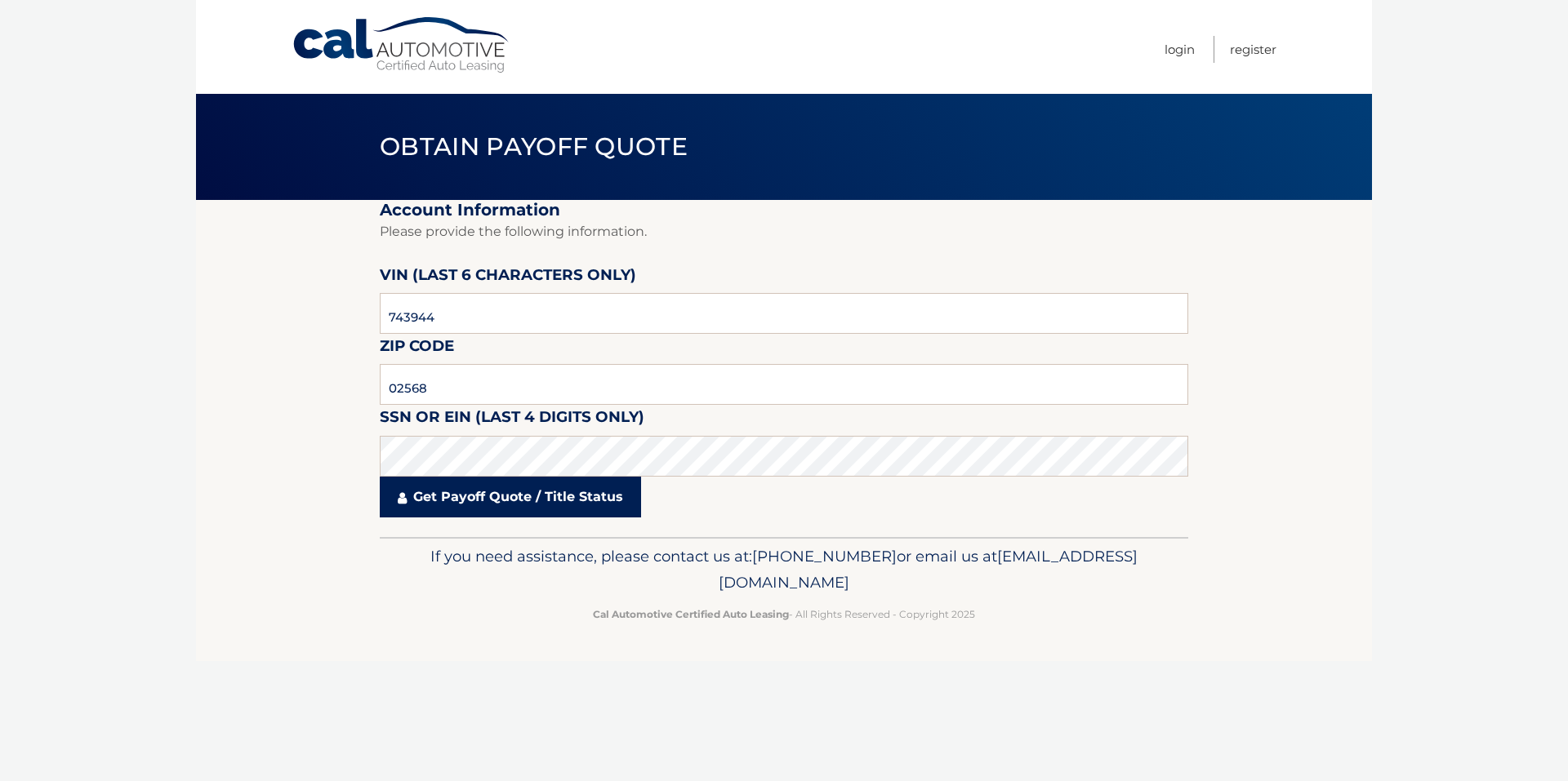
click at [505, 502] on link "Get Payoff Quote / Title Status" at bounding box center [510, 497] width 261 height 40
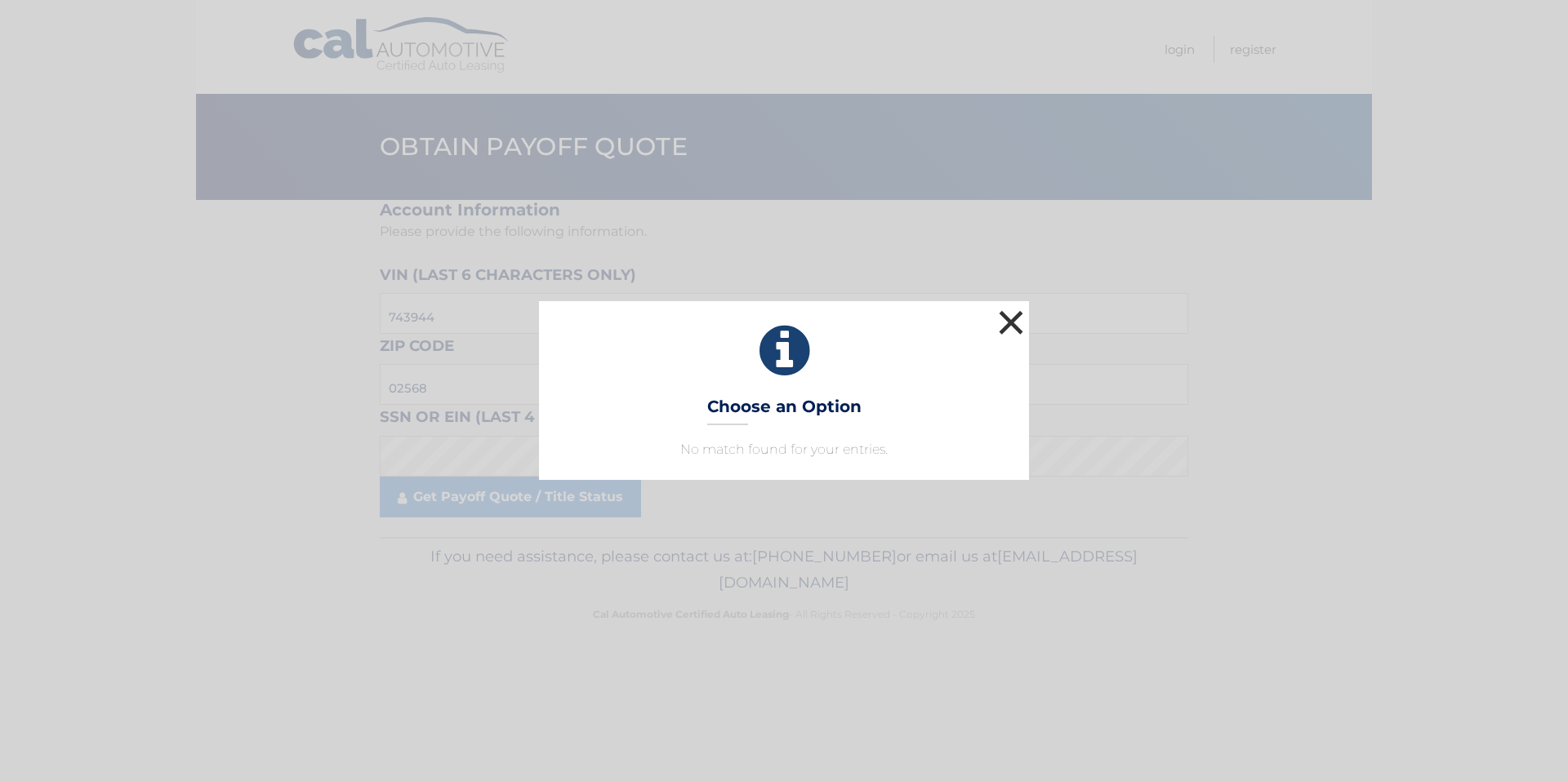
click at [1014, 319] on button "×" at bounding box center [1010, 322] width 33 height 33
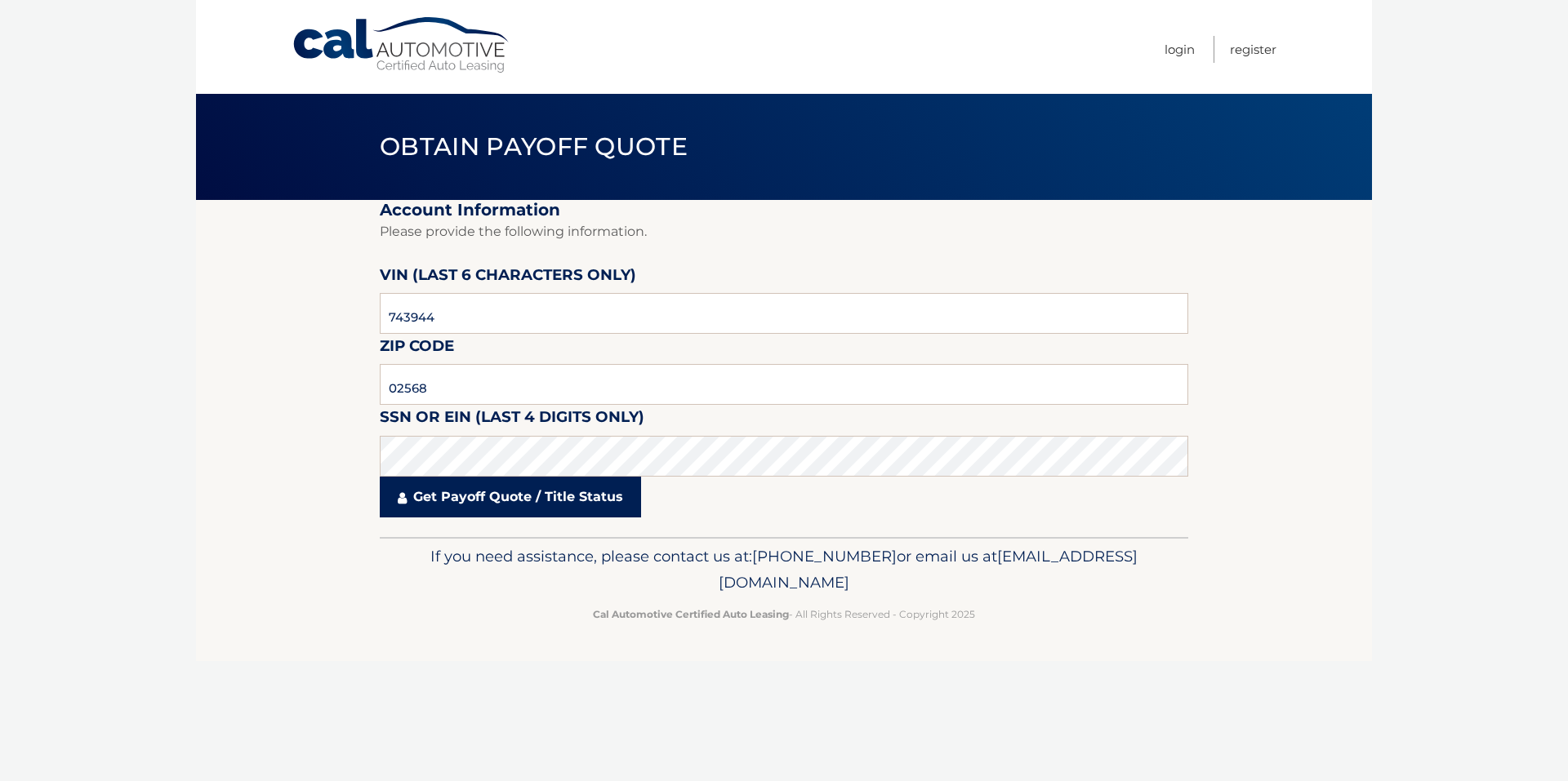
click at [557, 496] on link "Get Payoff Quote / Title Status" at bounding box center [510, 497] width 261 height 40
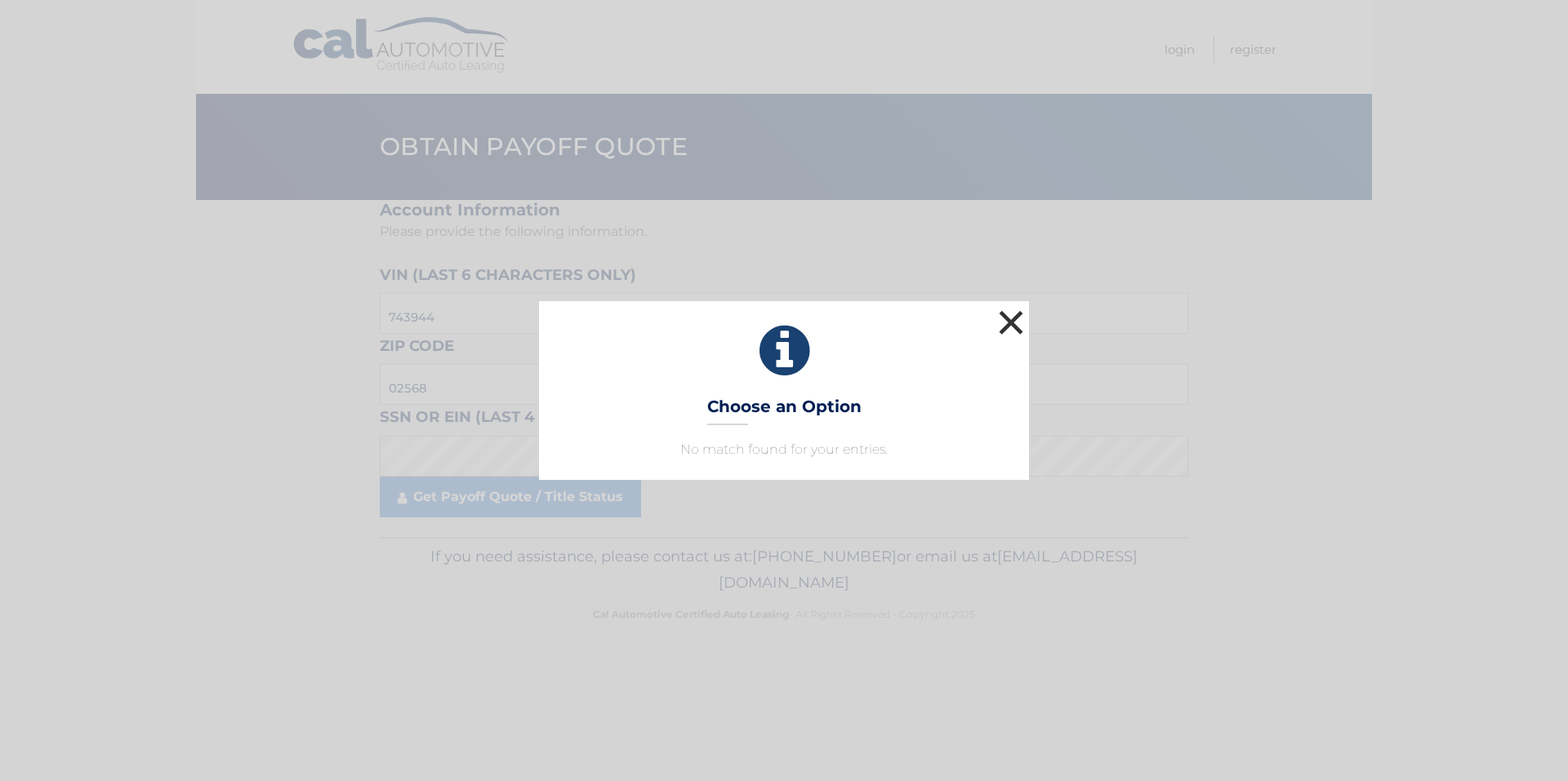
click at [1012, 316] on button "×" at bounding box center [1010, 322] width 33 height 33
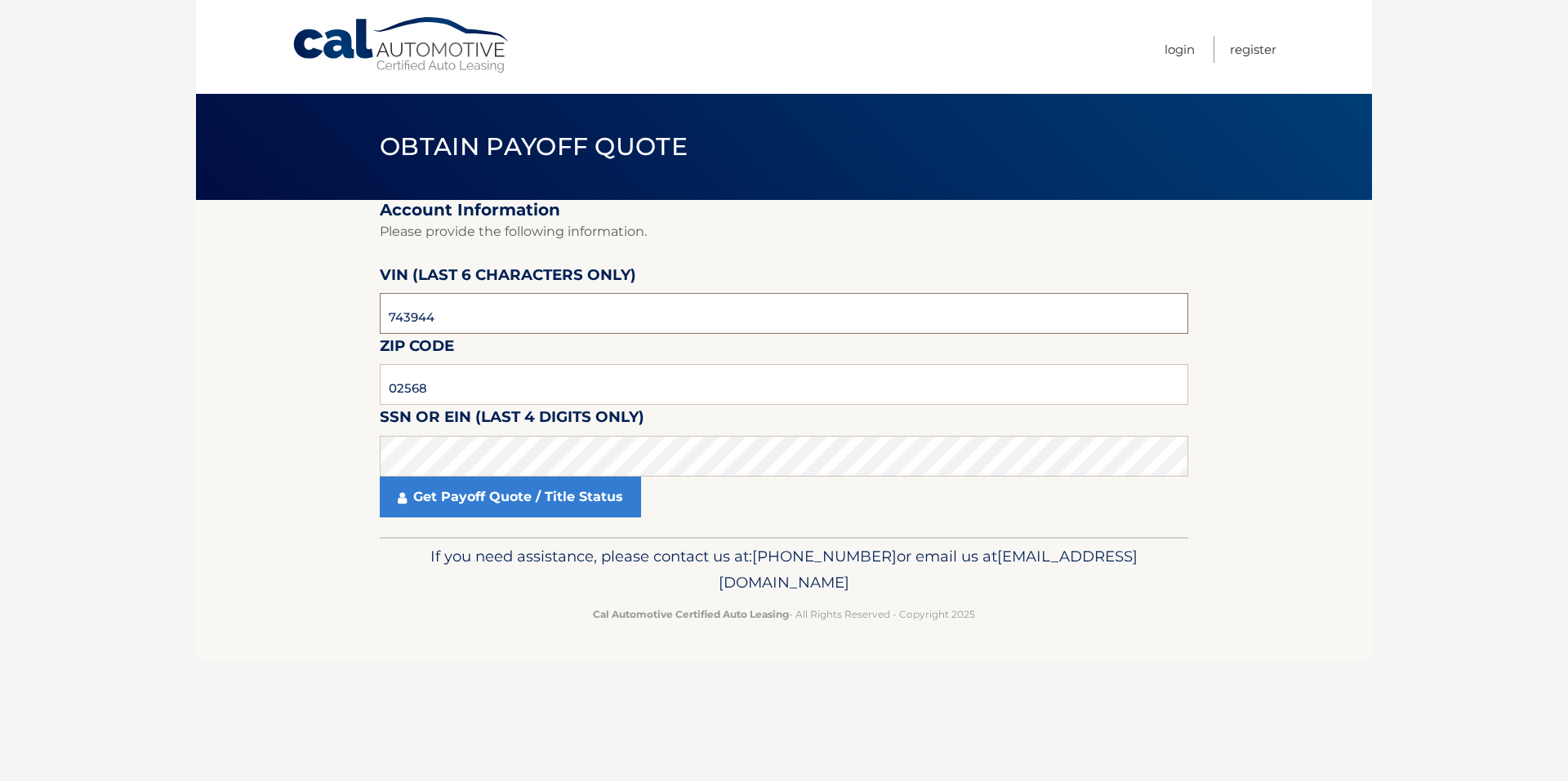
click at [412, 313] on input "743944" at bounding box center [784, 313] width 809 height 40
click at [454, 500] on link "Get Payoff Quote / Title Status" at bounding box center [510, 497] width 261 height 40
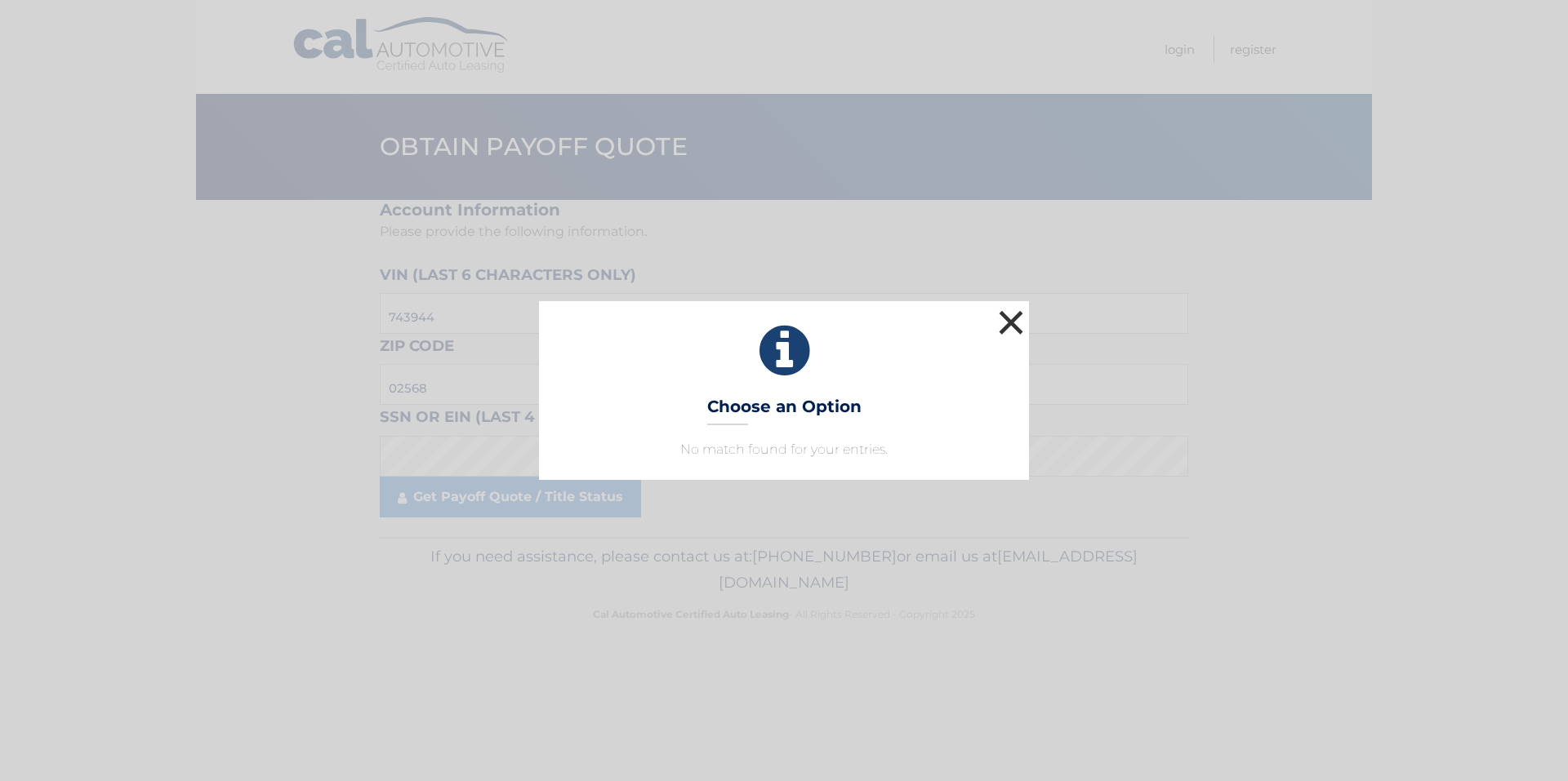
click at [1019, 318] on button "×" at bounding box center [1010, 322] width 33 height 33
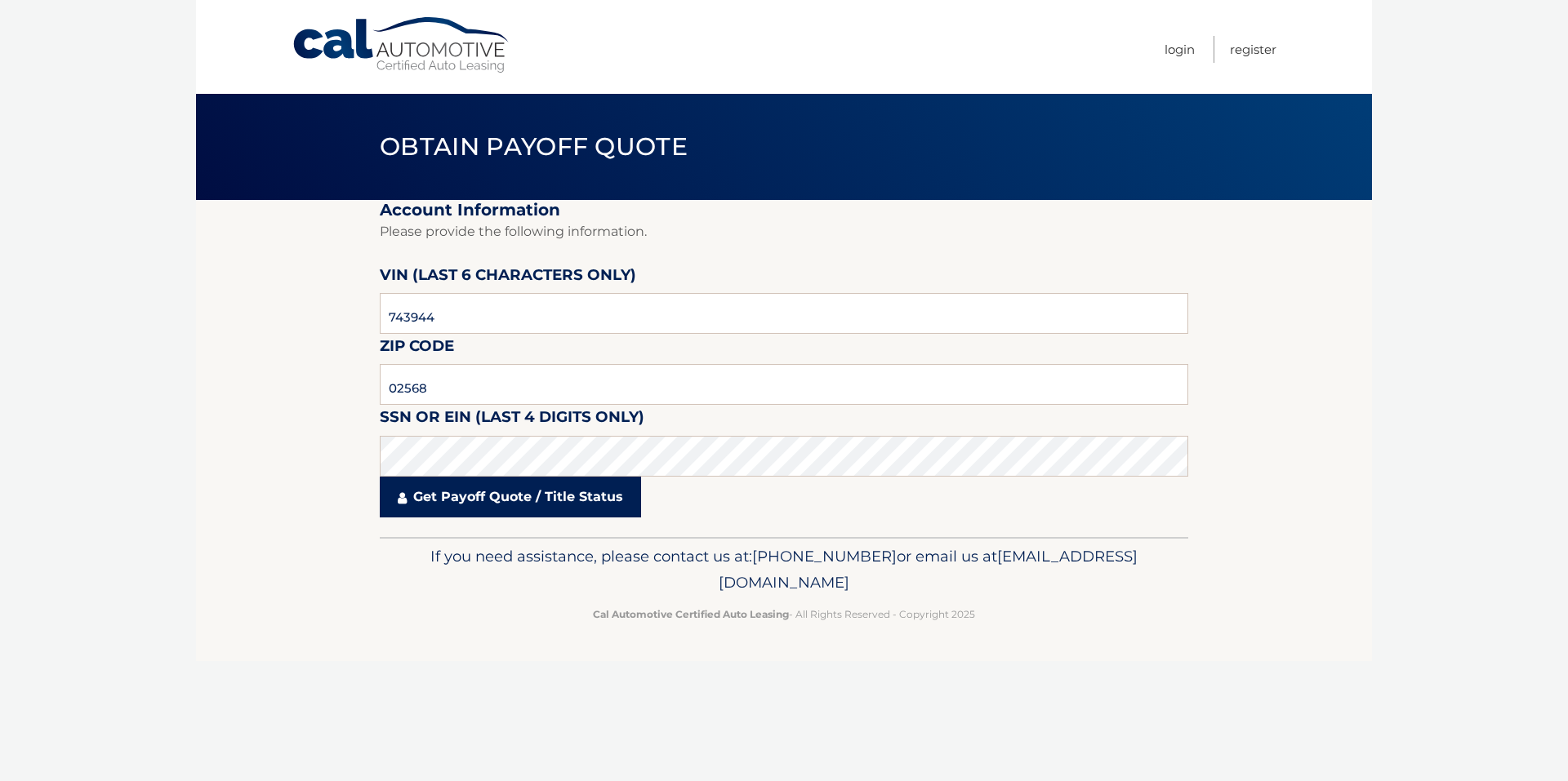
click at [568, 497] on link "Get Payoff Quote / Title Status" at bounding box center [510, 497] width 261 height 40
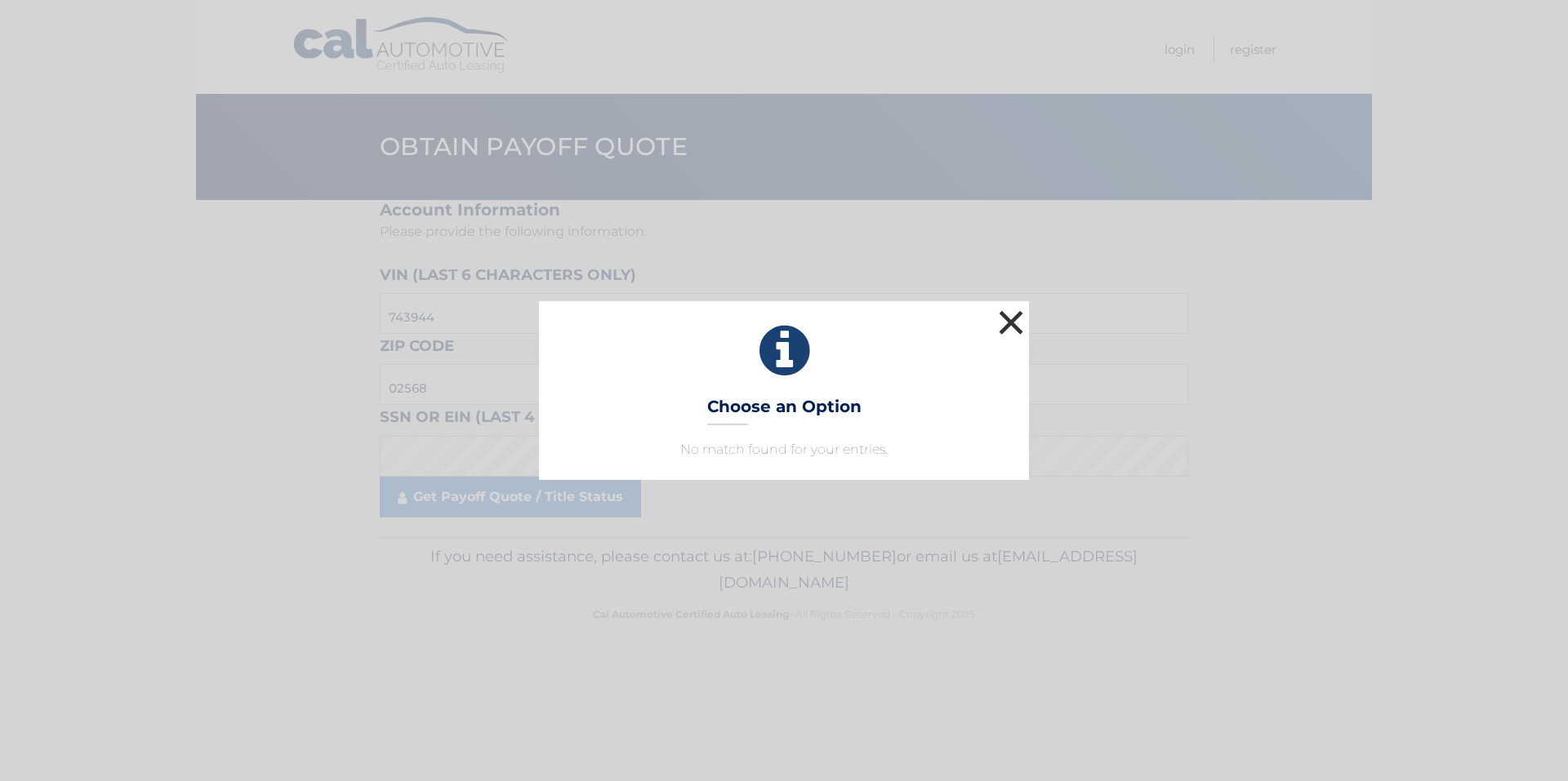
click at [1006, 317] on button "×" at bounding box center [1010, 322] width 33 height 33
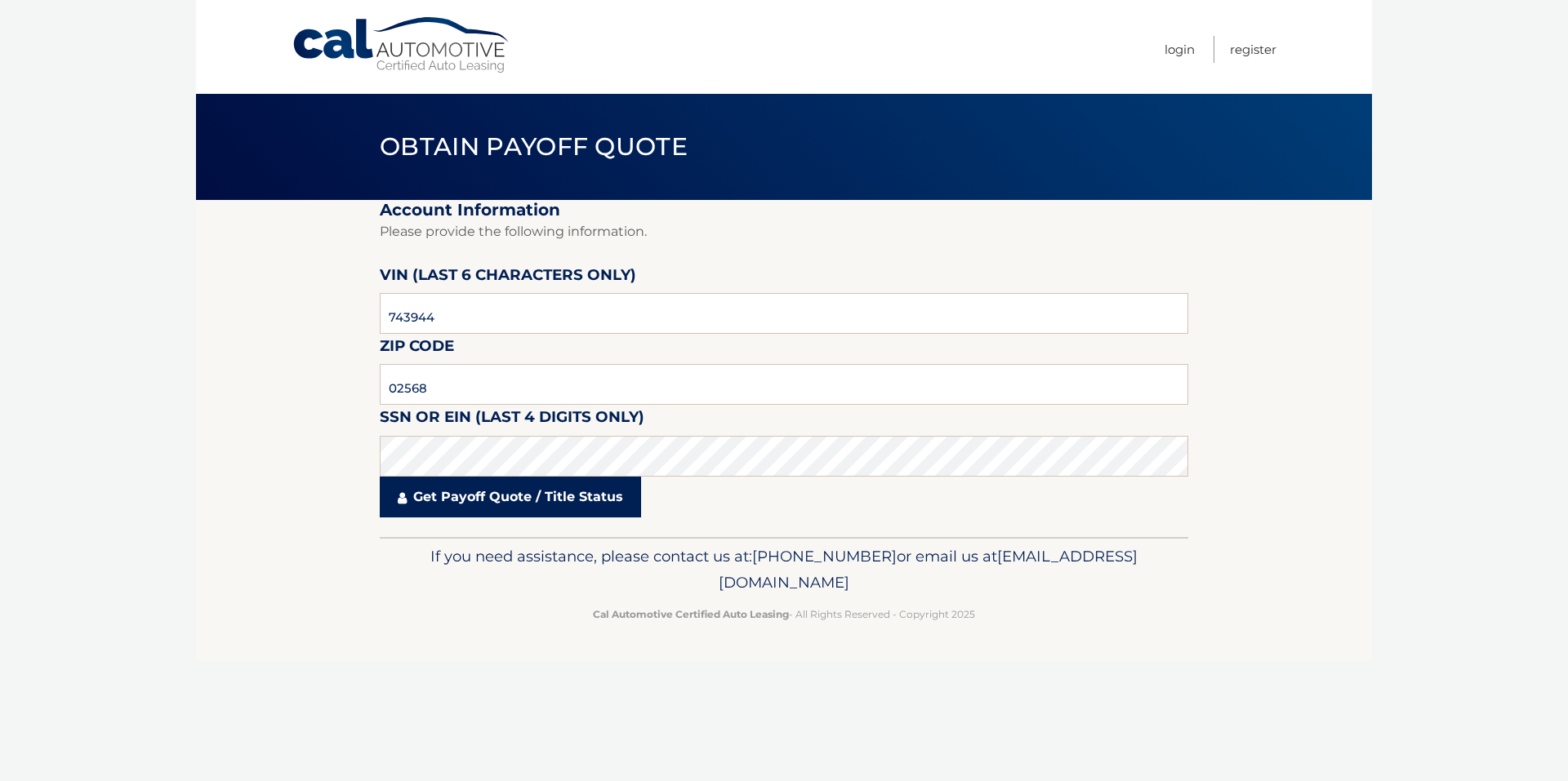
click at [466, 505] on link "Get Payoff Quote / Title Status" at bounding box center [510, 497] width 261 height 40
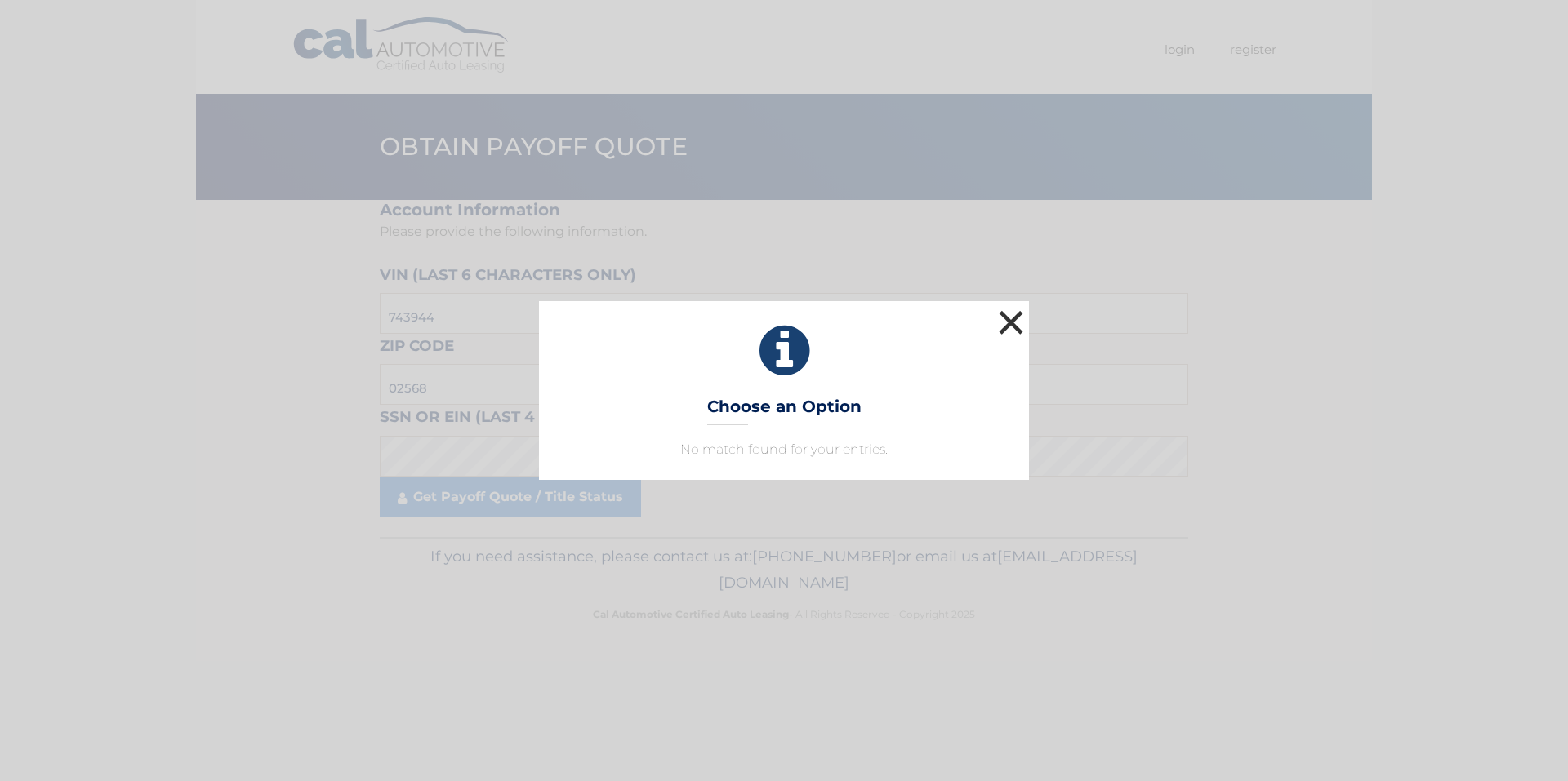
click at [1005, 324] on button "×" at bounding box center [1010, 322] width 33 height 33
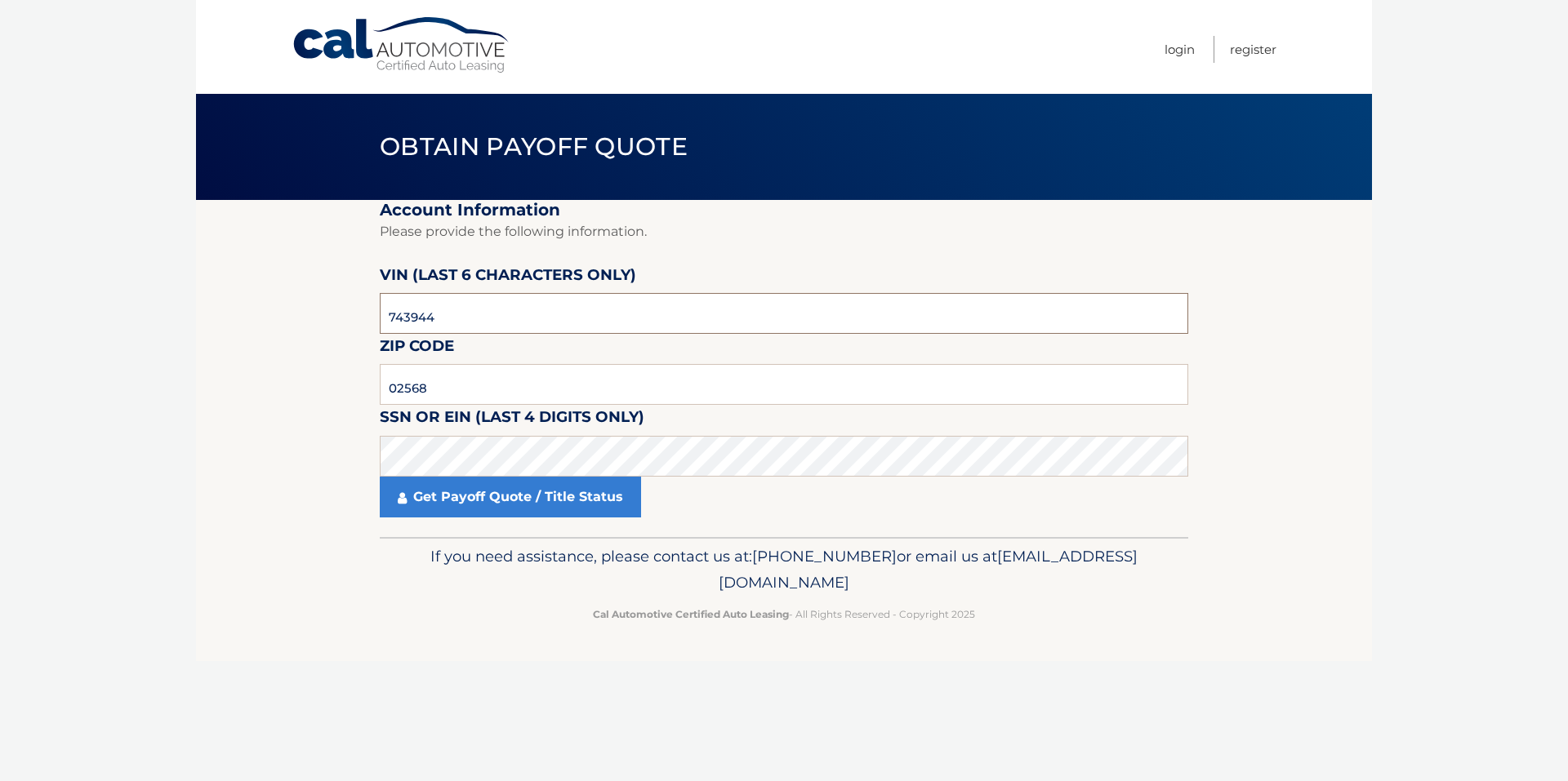
click at [451, 317] on input "743944" at bounding box center [784, 313] width 809 height 40
click at [496, 383] on input "02568" at bounding box center [784, 384] width 809 height 40
click at [470, 490] on link "Get Payoff Quote / Title Status" at bounding box center [510, 497] width 261 height 40
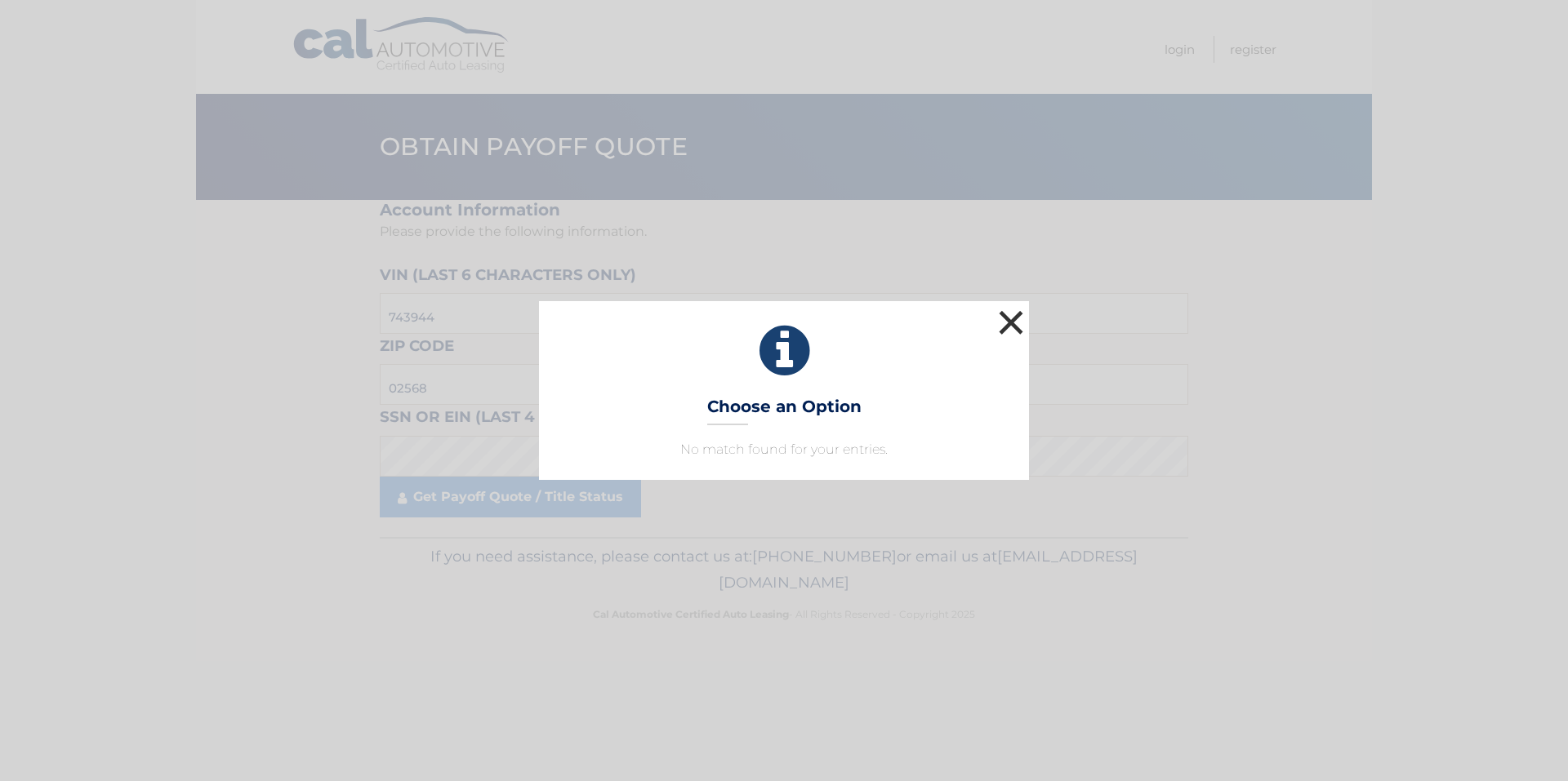
click at [1009, 323] on button "×" at bounding box center [1010, 322] width 33 height 33
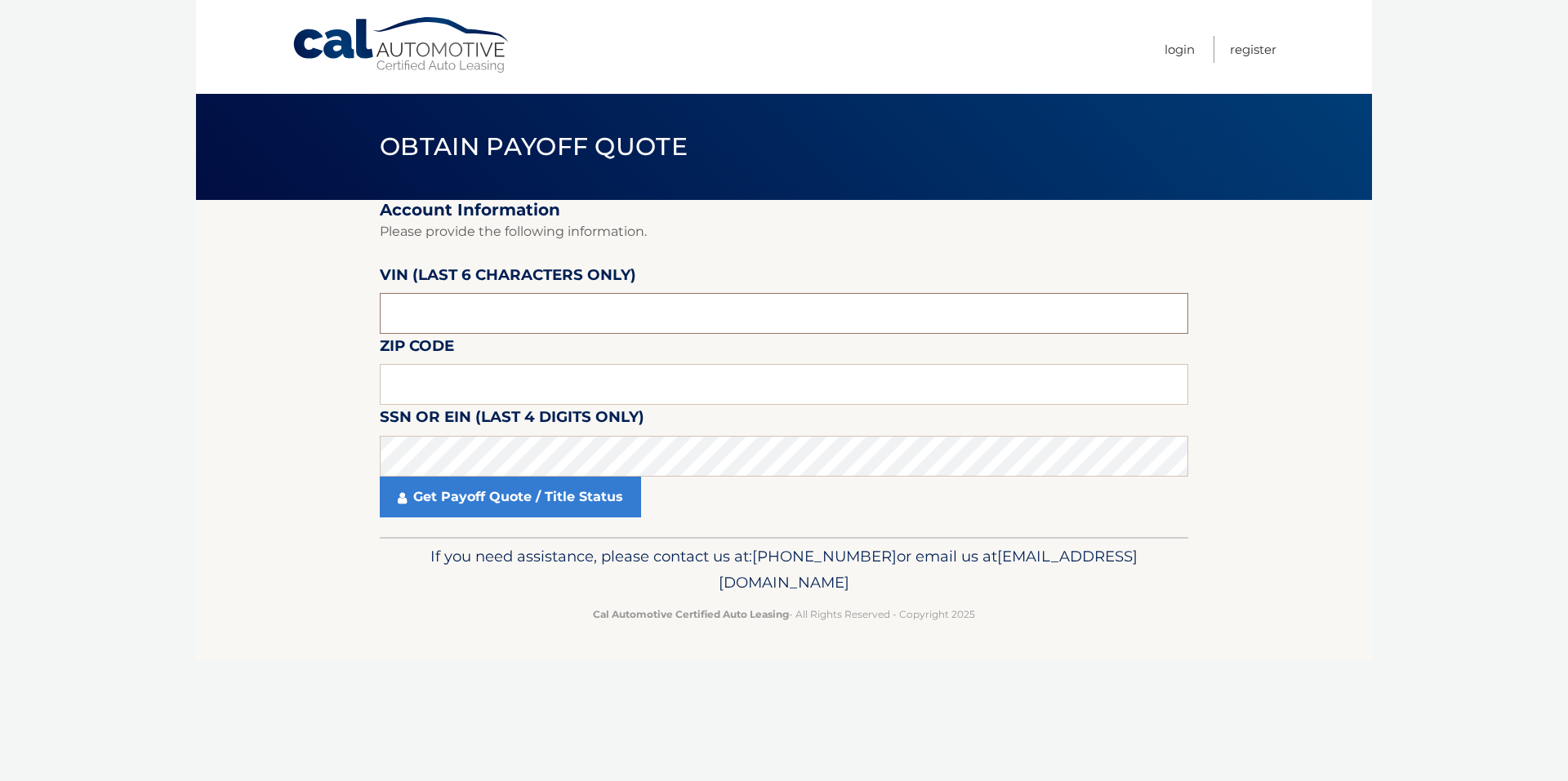
click at [459, 316] on input "text" at bounding box center [784, 313] width 809 height 40
type input "743944"
click at [486, 378] on input "text" at bounding box center [784, 384] width 809 height 40
type input "02568"
click button "For Originating Dealer" at bounding box center [0, 0] width 0 height 0
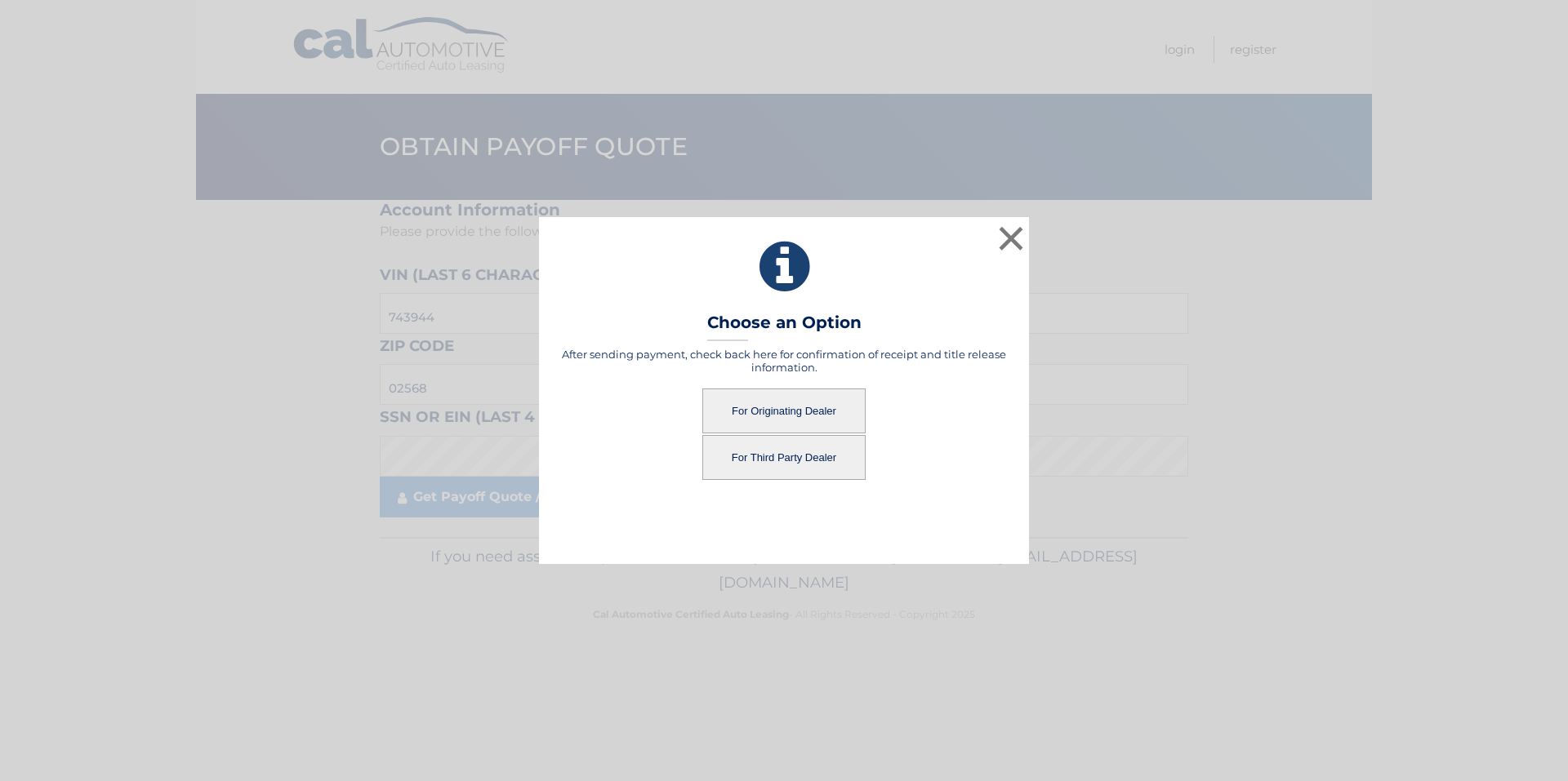
click at [823, 408] on button "For Originating Dealer" at bounding box center [784, 410] width 163 height 45
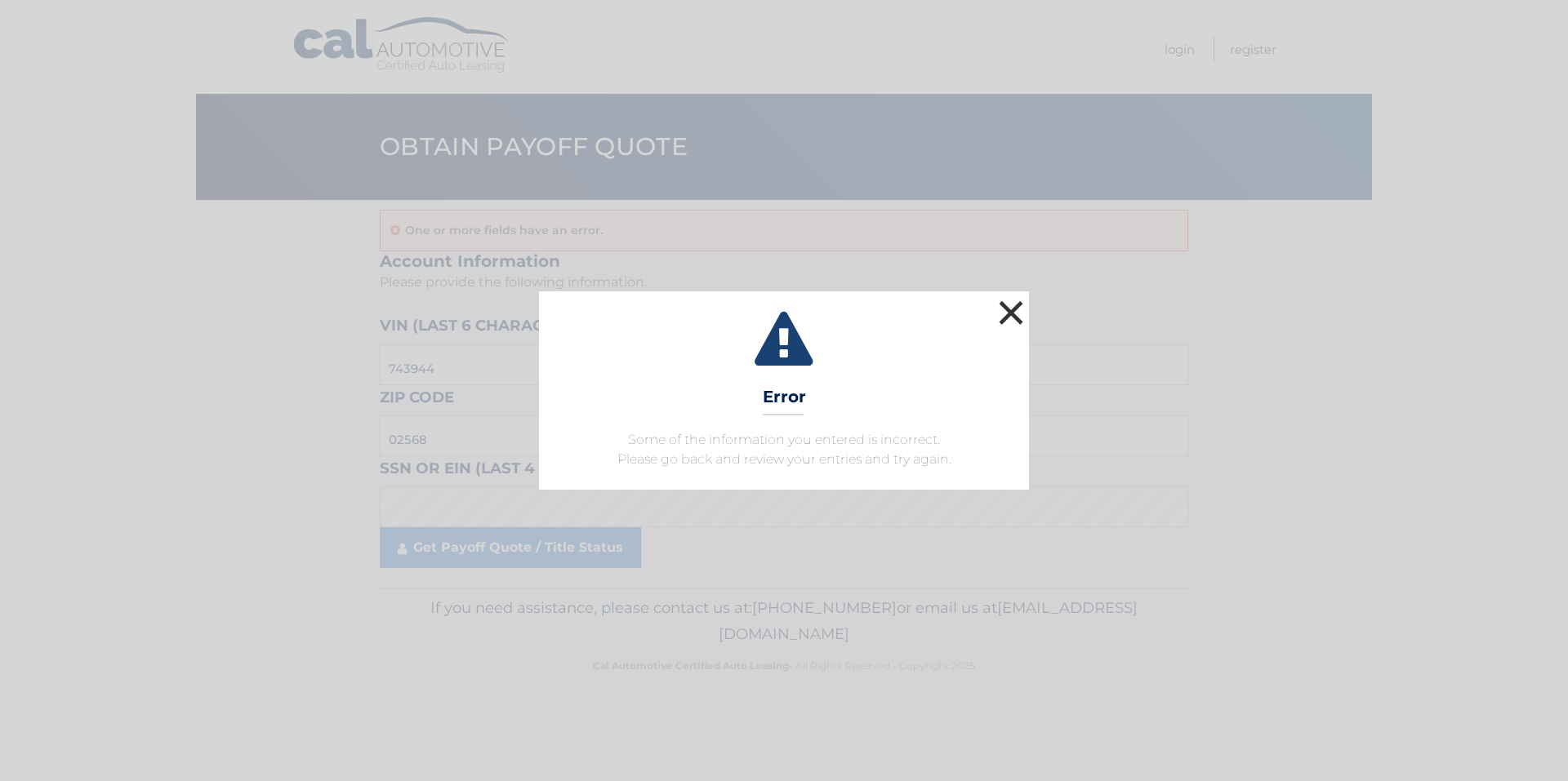
click at [1014, 311] on button "×" at bounding box center [1010, 312] width 33 height 33
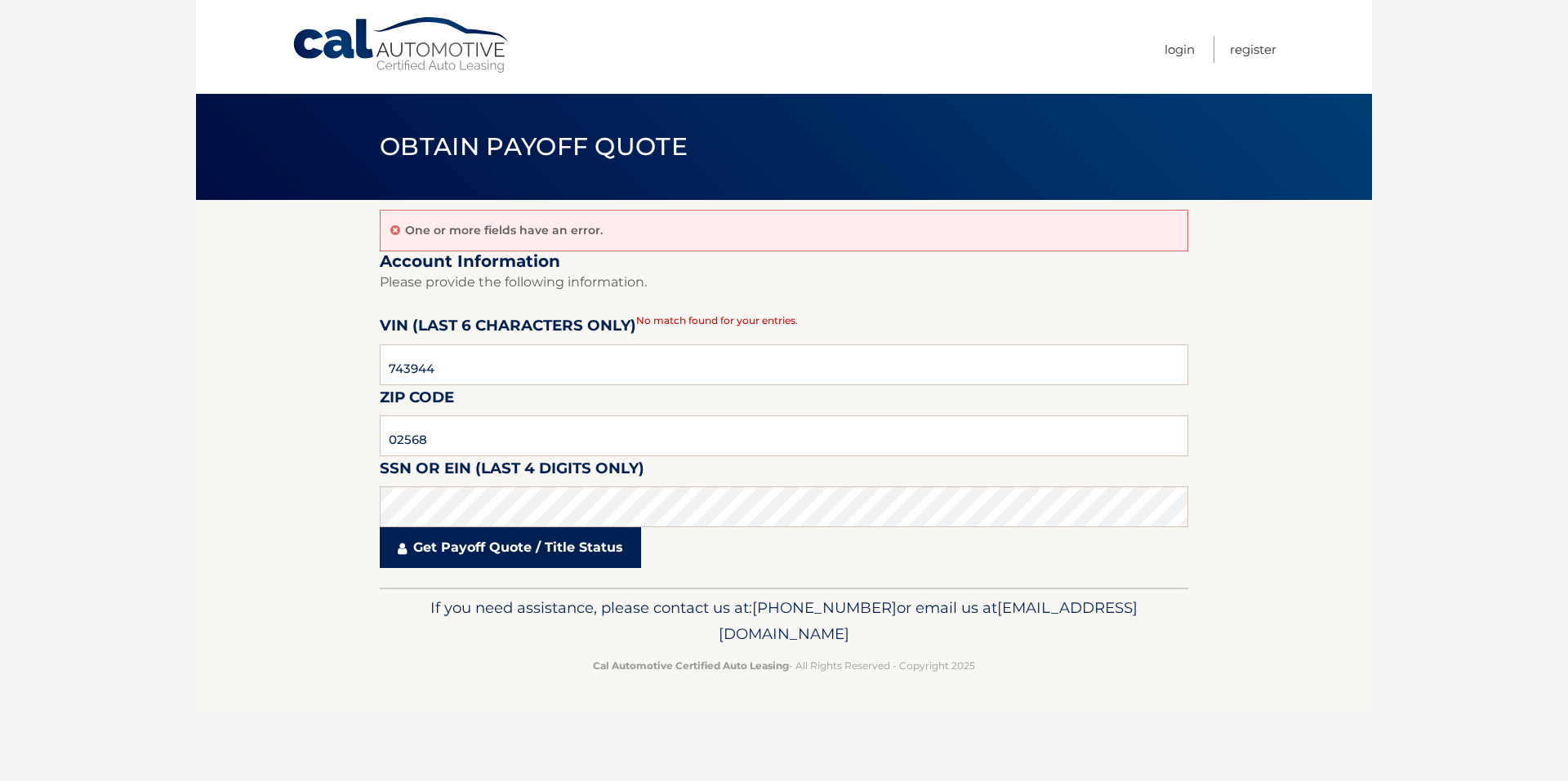
click at [537, 556] on link "Get Payoff Quote / Title Status" at bounding box center [510, 547] width 261 height 40
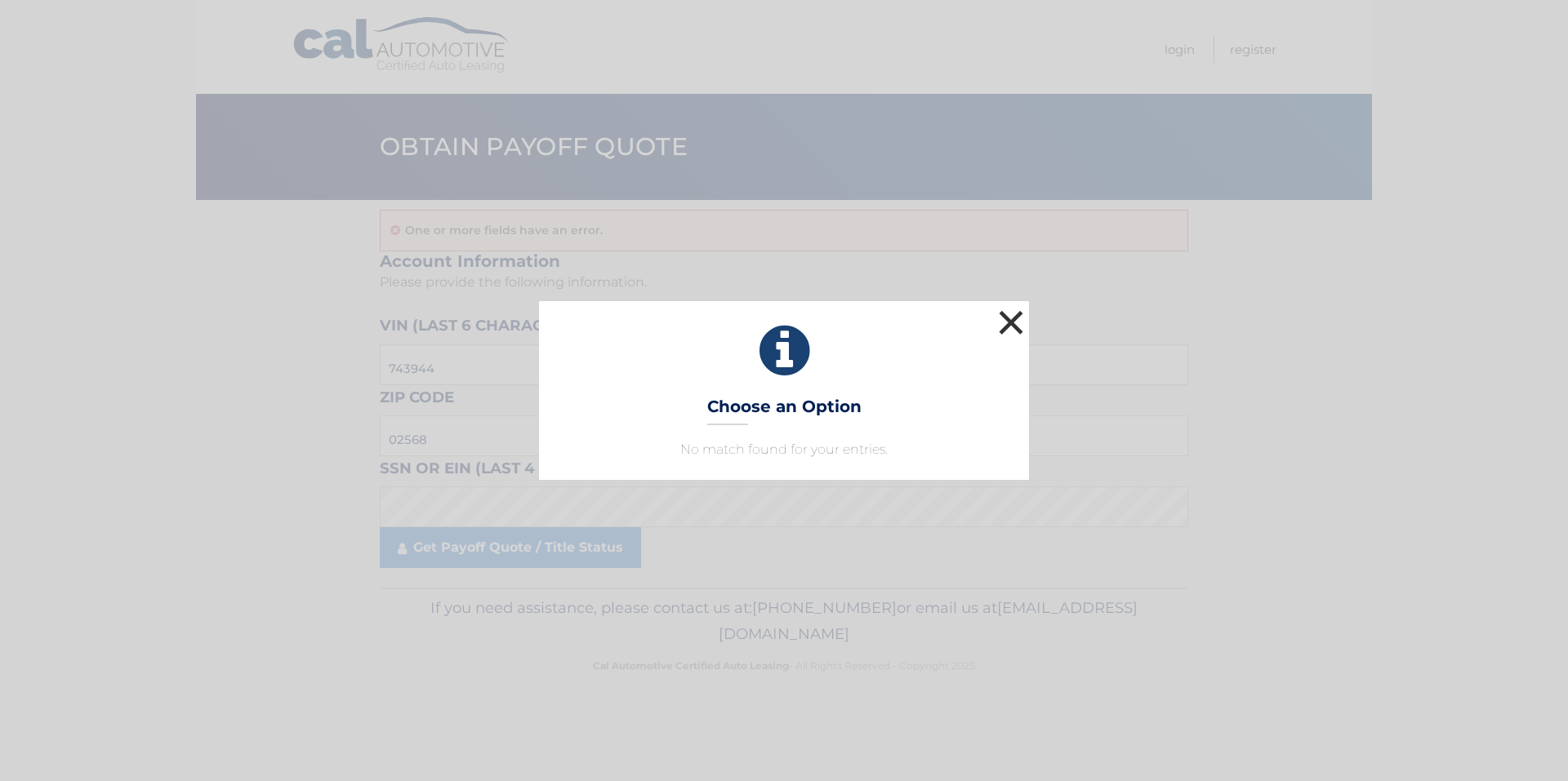
click at [1008, 324] on button "×" at bounding box center [1010, 322] width 33 height 33
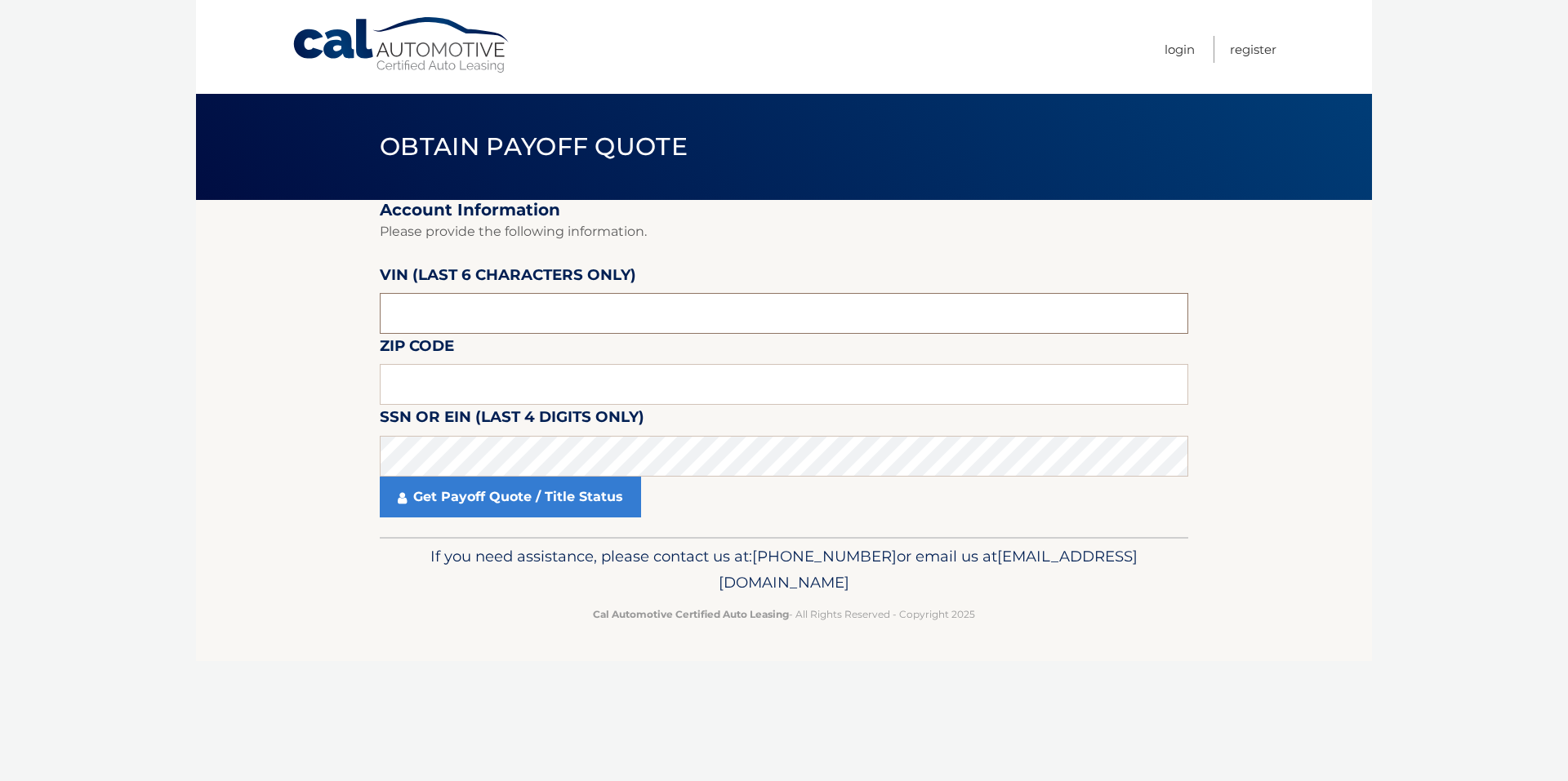
click at [475, 307] on input "text" at bounding box center [784, 313] width 809 height 40
type input "743944"
click at [484, 373] on input "text" at bounding box center [784, 384] width 809 height 40
type input "02568"
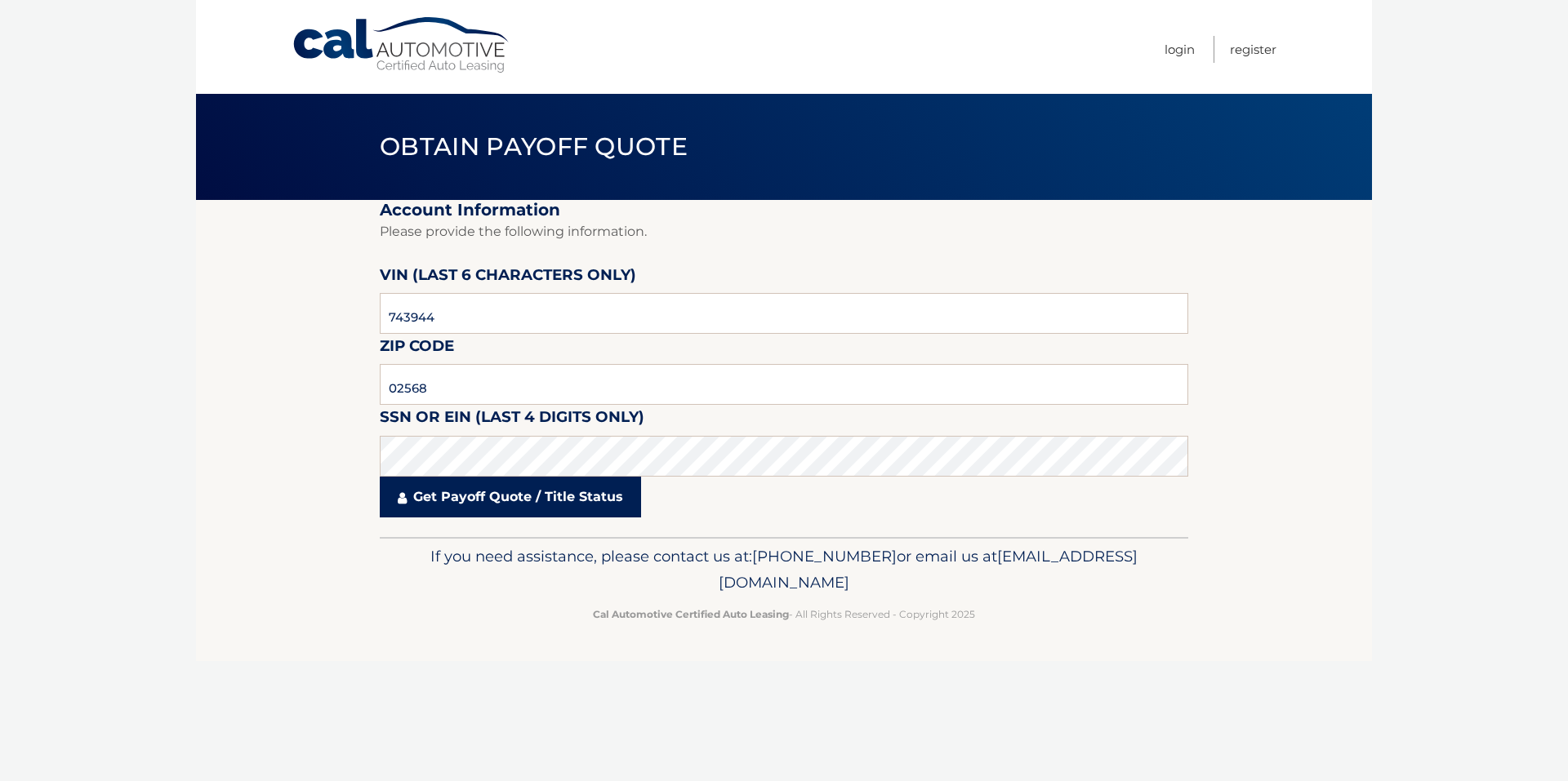
click at [520, 490] on link "Get Payoff Quote / Title Status" at bounding box center [510, 497] width 261 height 40
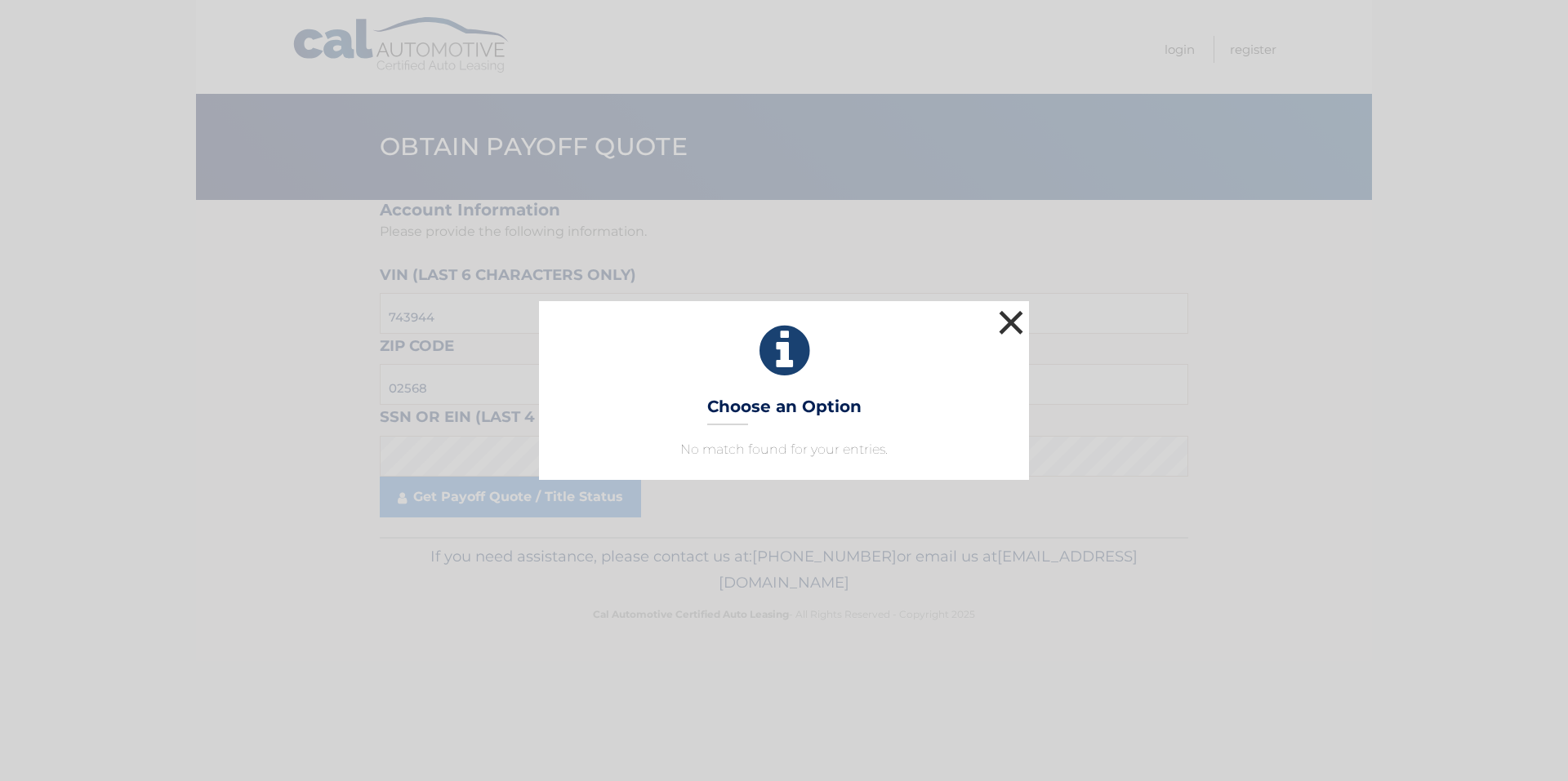
click at [1010, 331] on button "×" at bounding box center [1010, 322] width 33 height 33
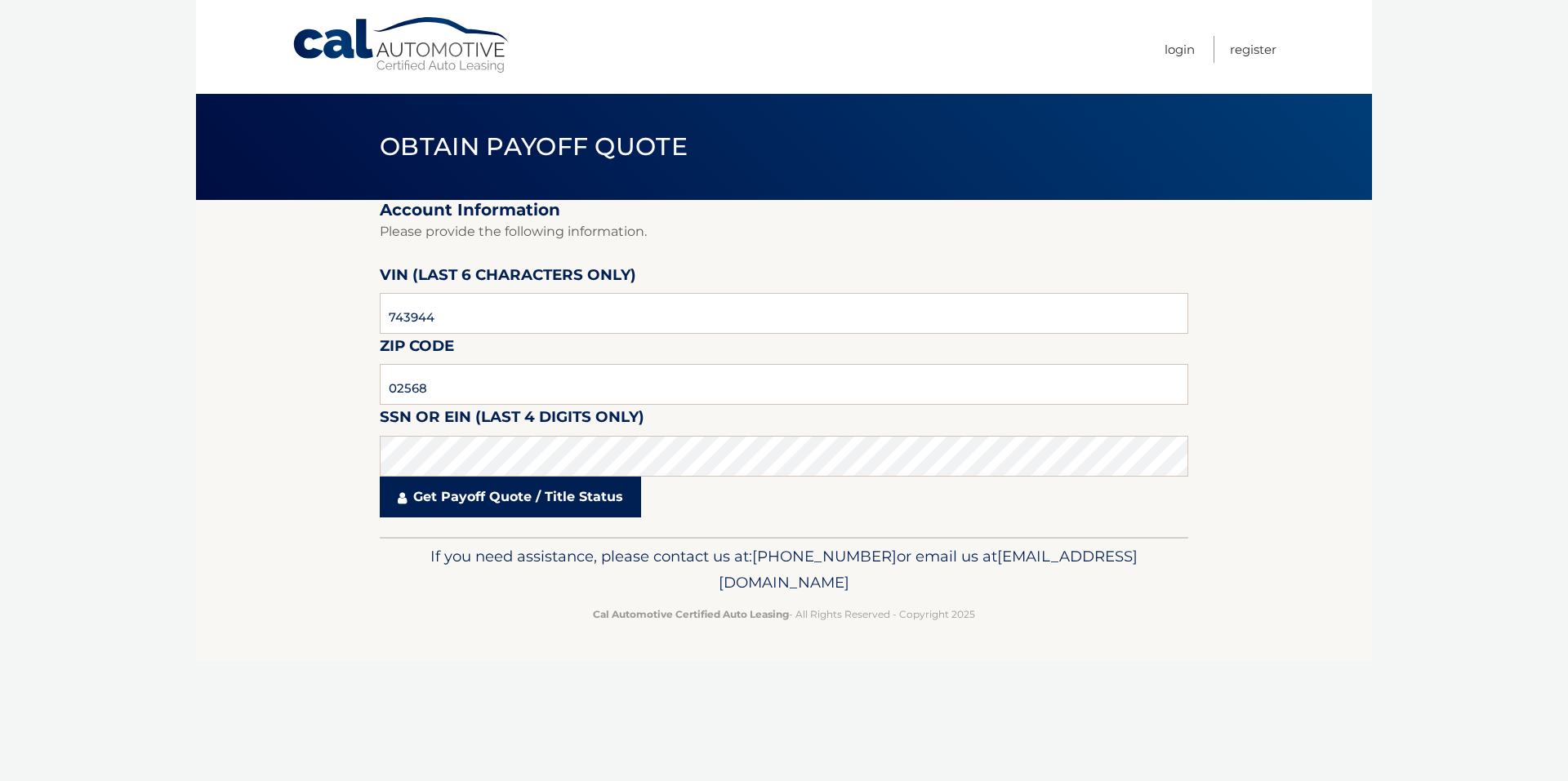
click at [415, 497] on link "Get Payoff Quote / Title Status" at bounding box center [510, 497] width 261 height 40
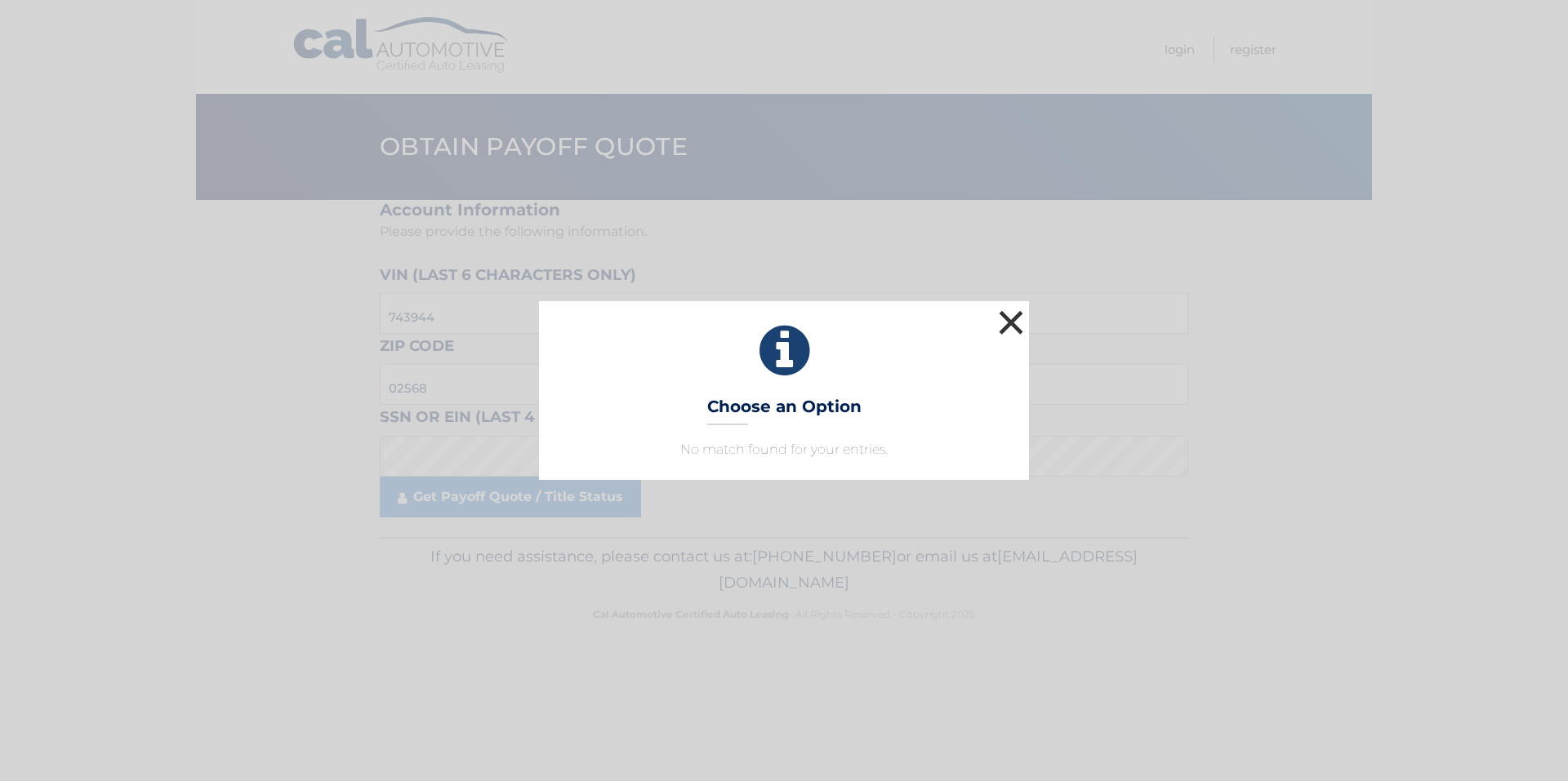
click at [1014, 315] on button "×" at bounding box center [1010, 322] width 33 height 33
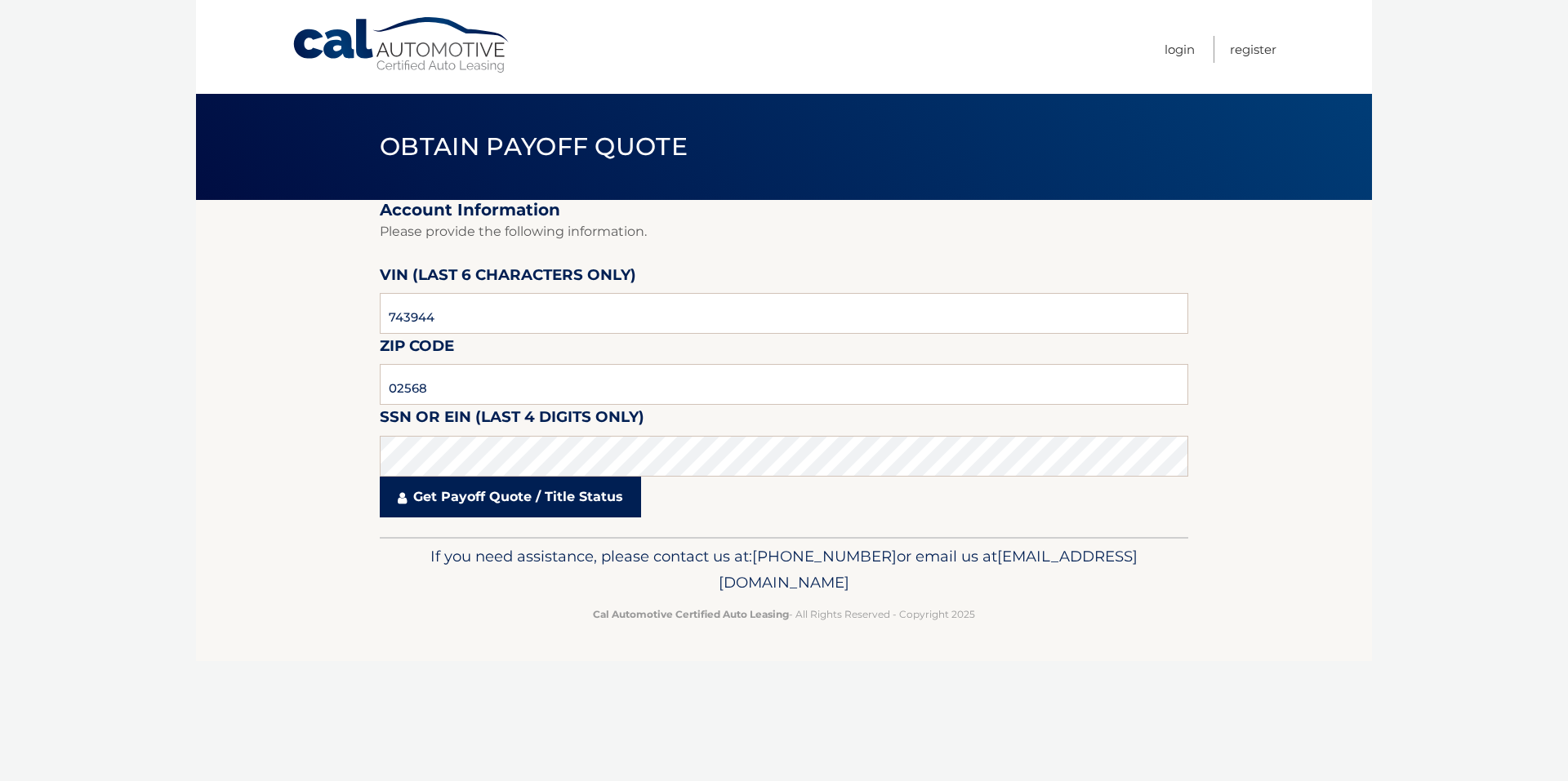
click at [522, 501] on link "Get Payoff Quote / Title Status" at bounding box center [510, 497] width 261 height 40
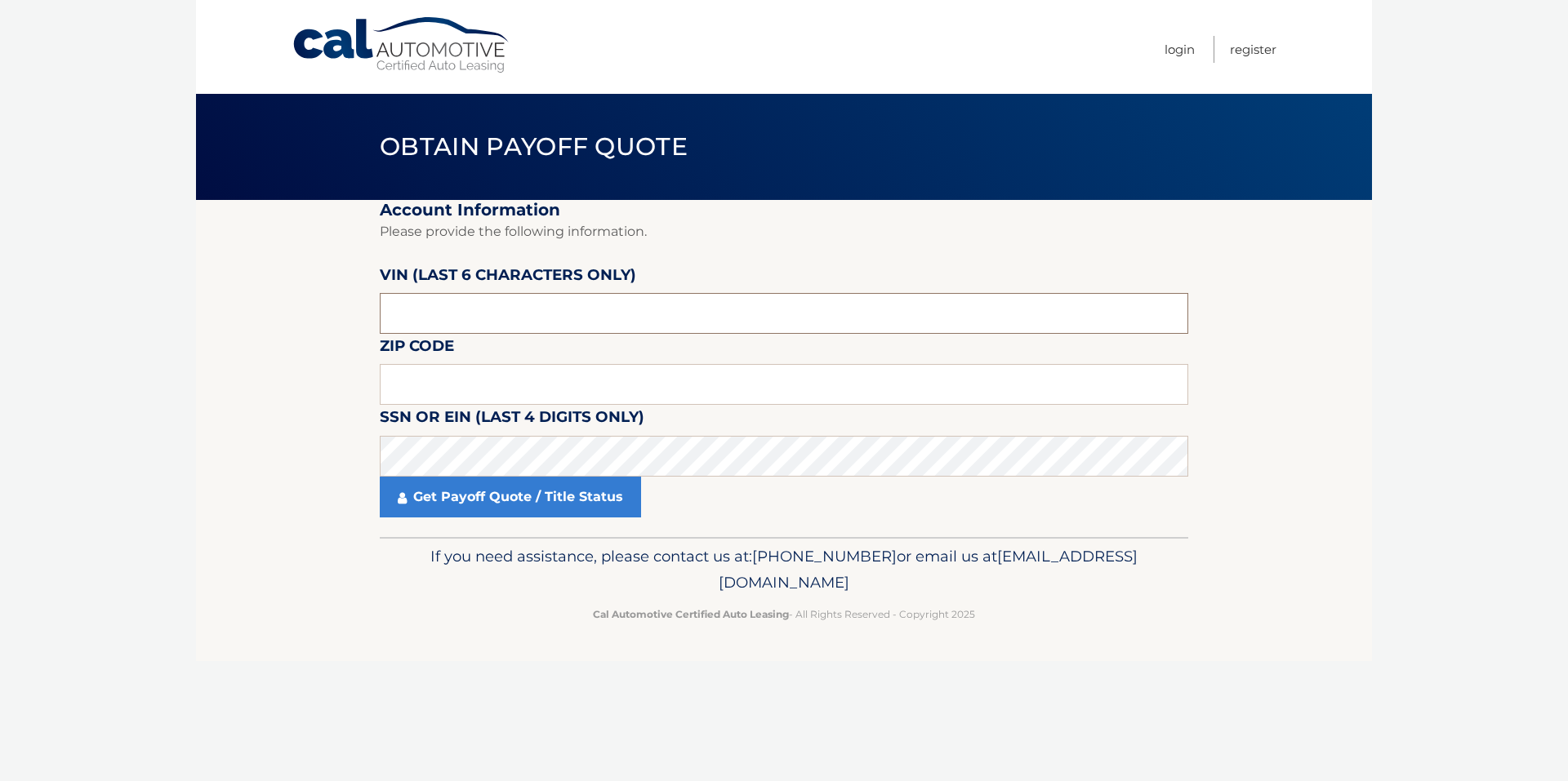
click at [751, 315] on input "text" at bounding box center [784, 313] width 809 height 40
type input "743944"
click at [763, 394] on input "text" at bounding box center [784, 384] width 809 height 40
type input "02568"
click button "For Originating Dealer" at bounding box center [0, 0] width 0 height 0
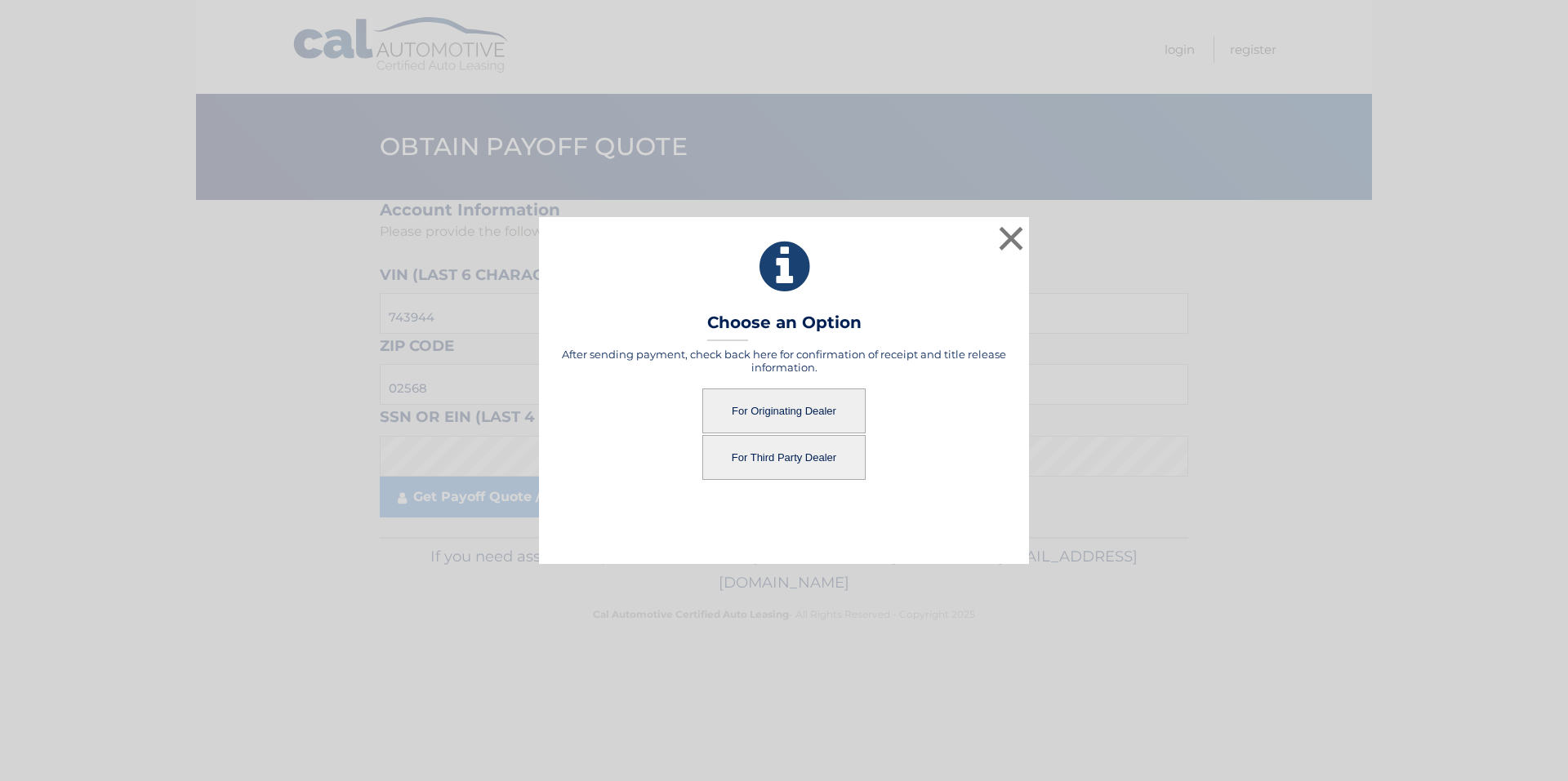
click at [804, 416] on button "For Originating Dealer" at bounding box center [784, 410] width 163 height 45
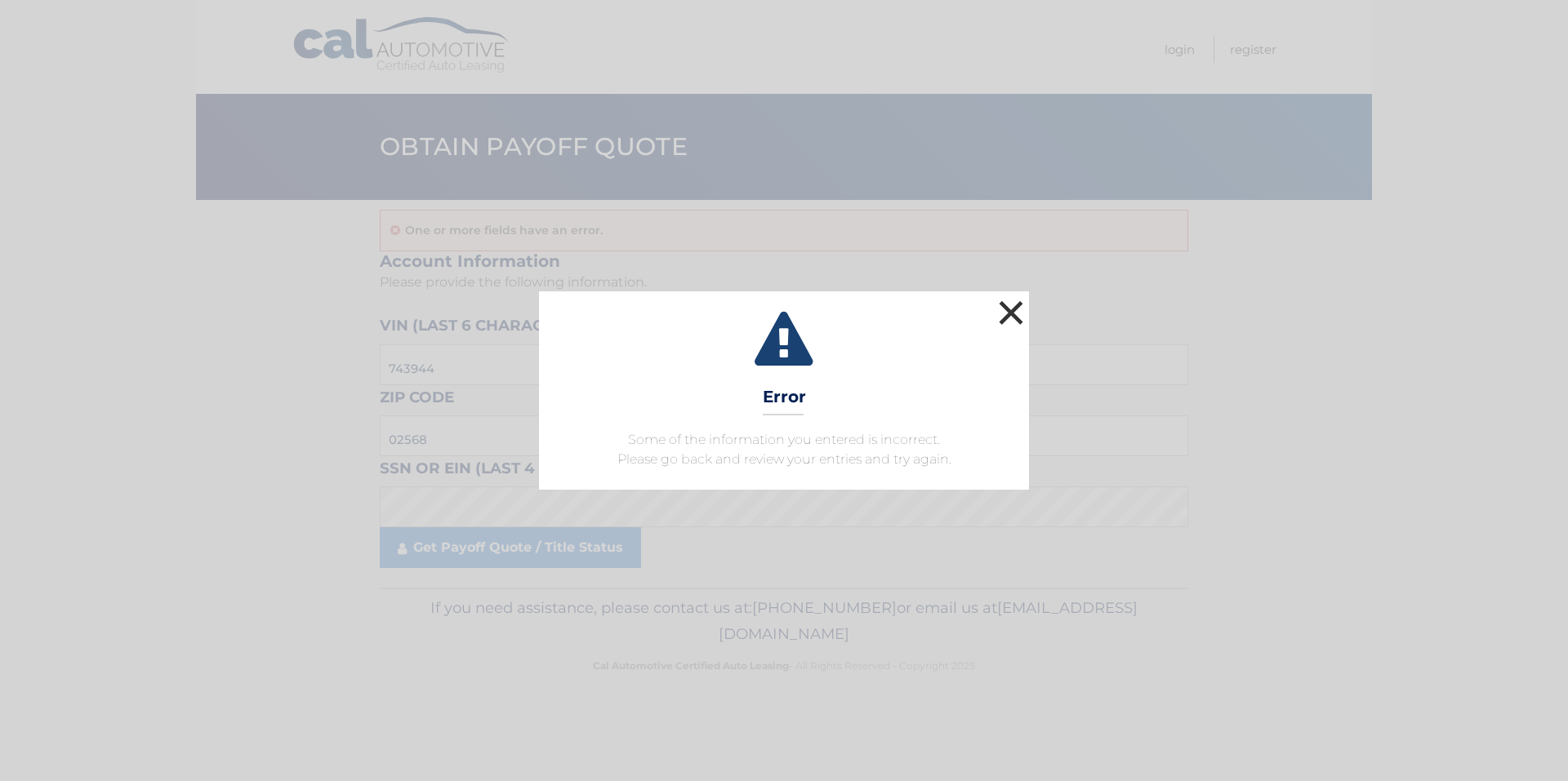
click at [1006, 305] on button "×" at bounding box center [1010, 312] width 33 height 33
